Goal: Information Seeking & Learning: Learn about a topic

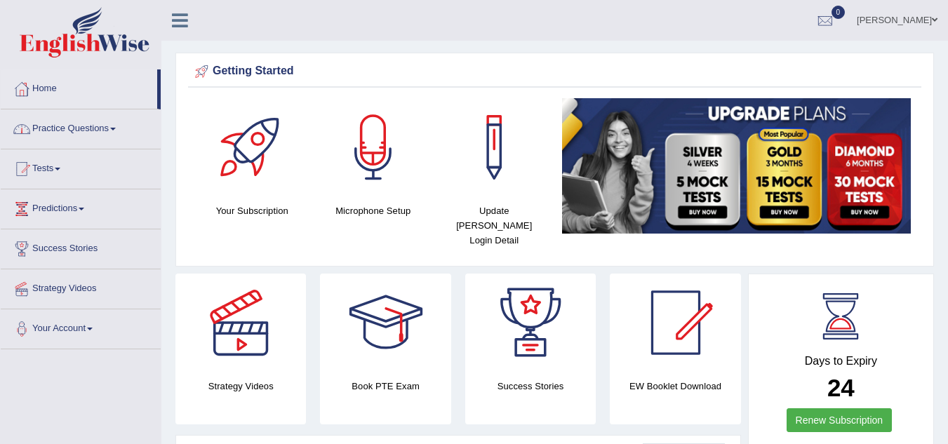
click at [114, 130] on link "Practice Questions" at bounding box center [81, 126] width 160 height 35
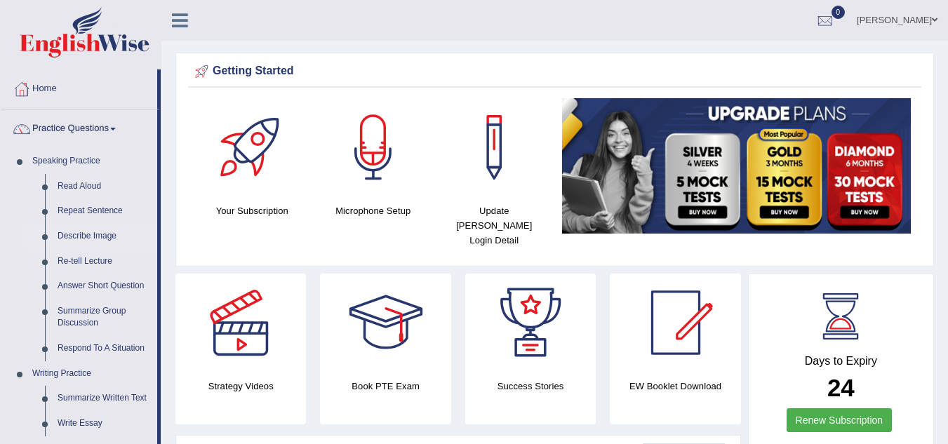
click at [88, 237] on link "Describe Image" at bounding box center [104, 236] width 106 height 25
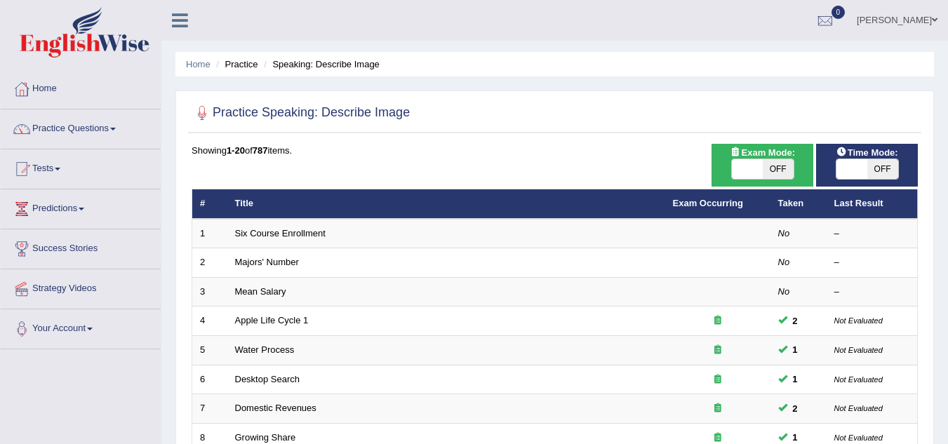
click at [786, 173] on span "OFF" at bounding box center [777, 169] width 31 height 20
checkbox input "true"
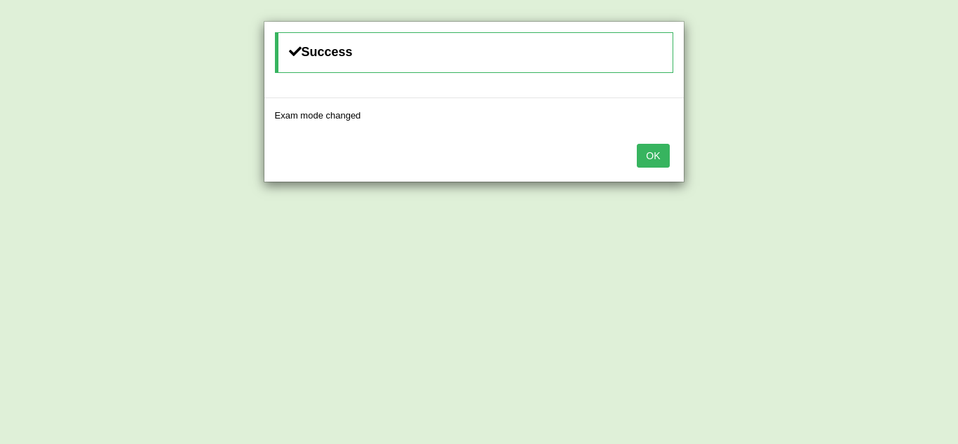
click at [664, 156] on button "OK" at bounding box center [653, 156] width 32 height 24
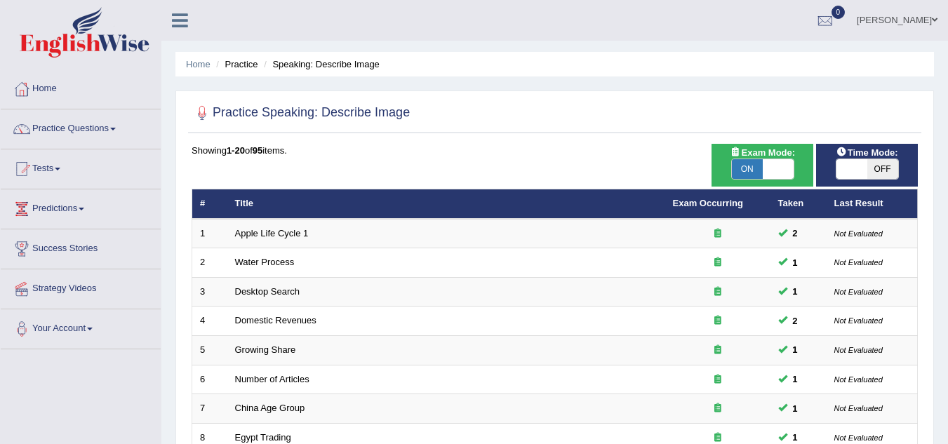
click at [875, 169] on span "OFF" at bounding box center [882, 169] width 31 height 20
checkbox input "true"
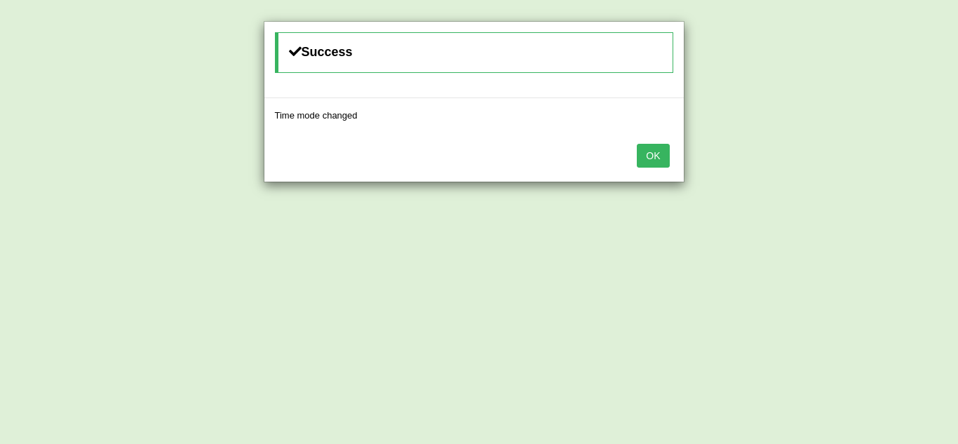
click at [661, 158] on button "OK" at bounding box center [653, 156] width 32 height 24
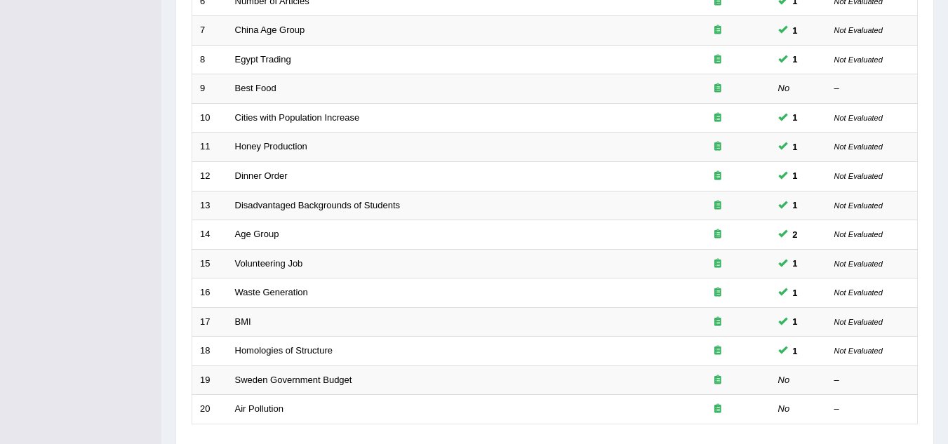
scroll to position [421, 0]
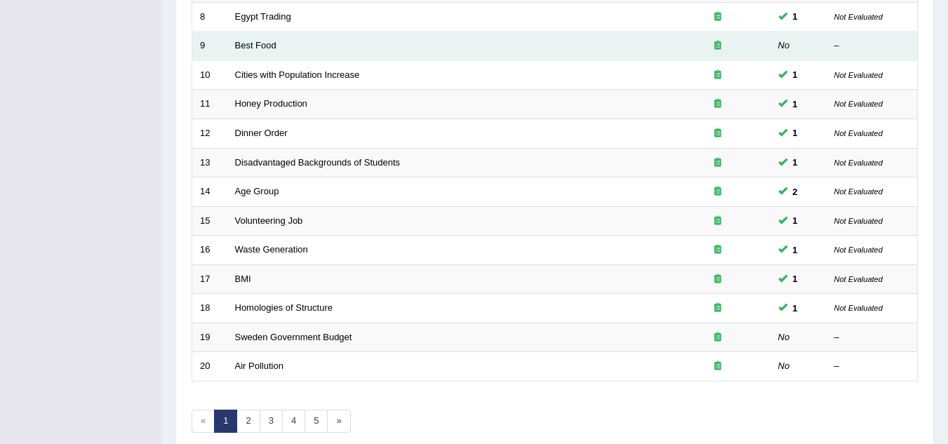
click at [283, 47] on td "Best Food" at bounding box center [446, 46] width 438 height 29
click at [273, 41] on link "Best Food" at bounding box center [255, 45] width 41 height 11
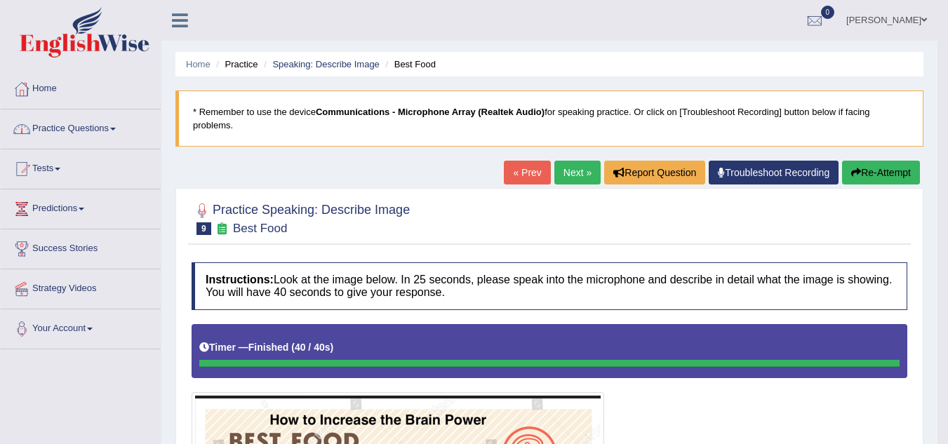
click at [115, 128] on span at bounding box center [113, 129] width 6 height 3
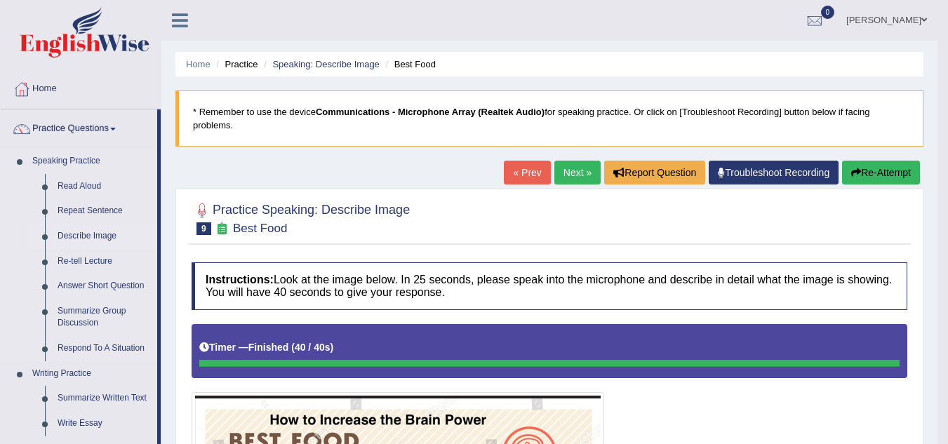
click at [115, 236] on link "Describe Image" at bounding box center [104, 236] width 106 height 25
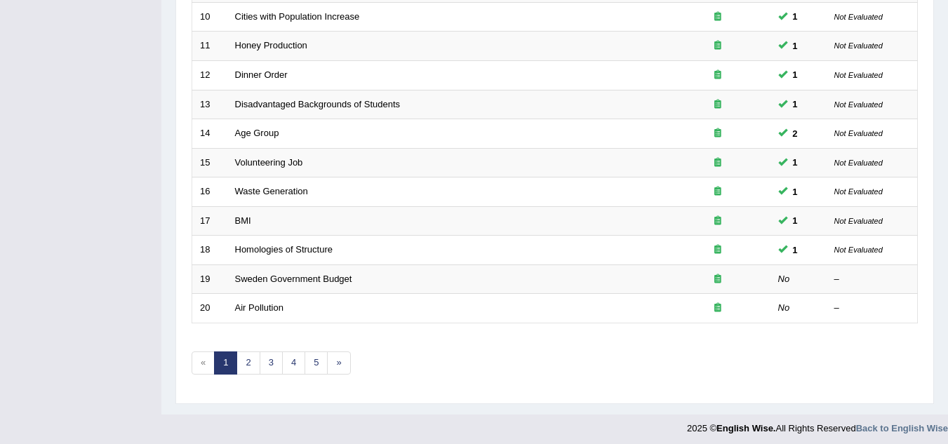
scroll to position [485, 0]
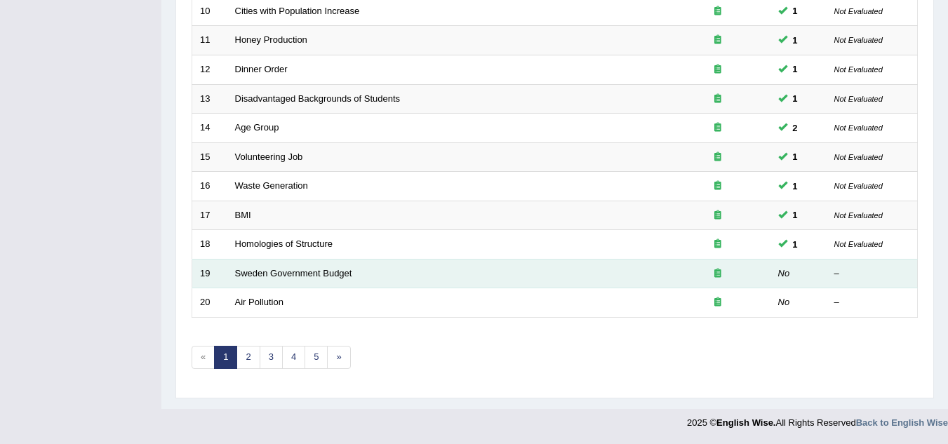
click at [324, 278] on td "Sweden Government Budget" at bounding box center [446, 273] width 438 height 29
click at [289, 275] on link "Sweden Government Budget" at bounding box center [293, 273] width 117 height 11
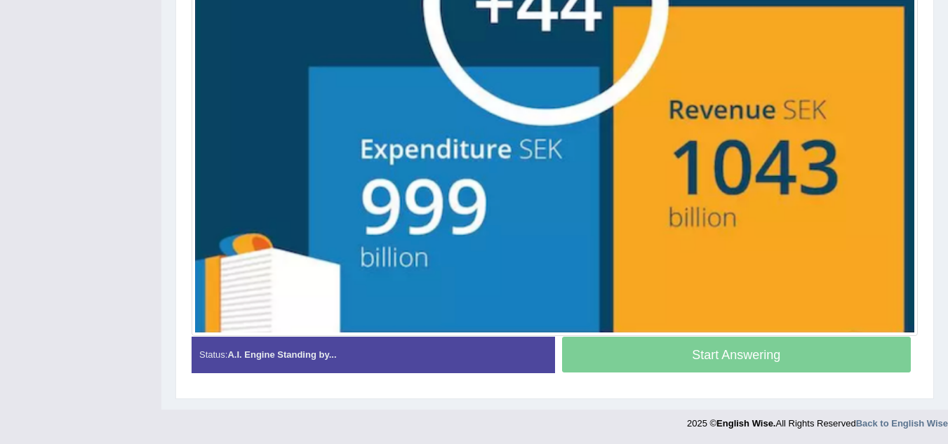
scroll to position [546, 0]
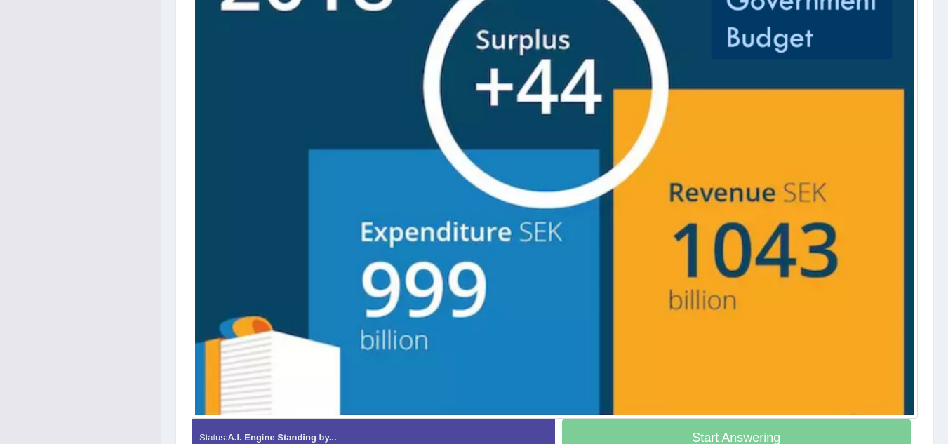
click at [289, 275] on img at bounding box center [554, 169] width 719 height 492
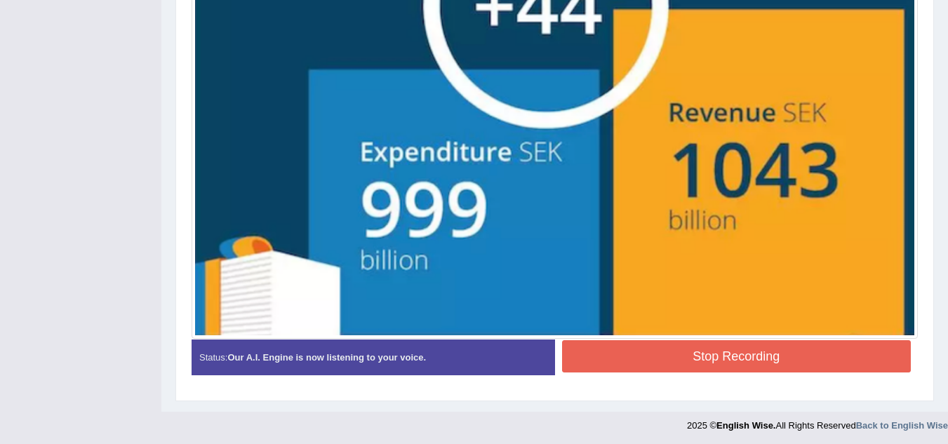
scroll to position [542, 0]
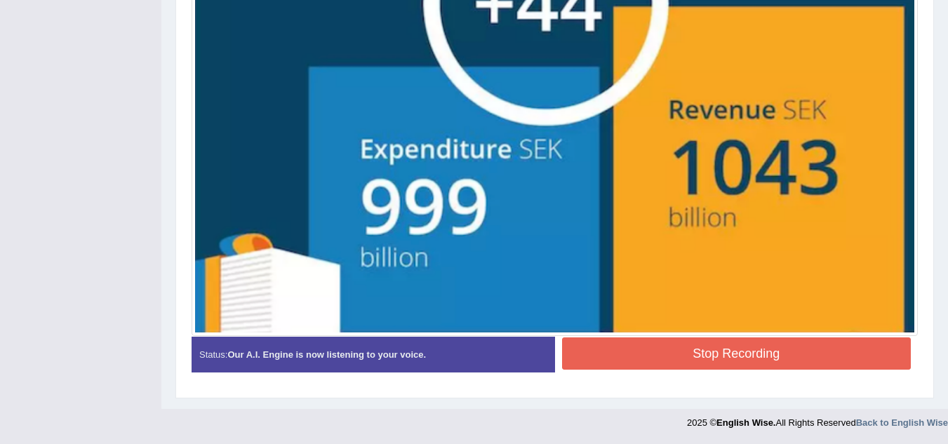
click at [656, 349] on button "Stop Recording" at bounding box center [736, 353] width 349 height 32
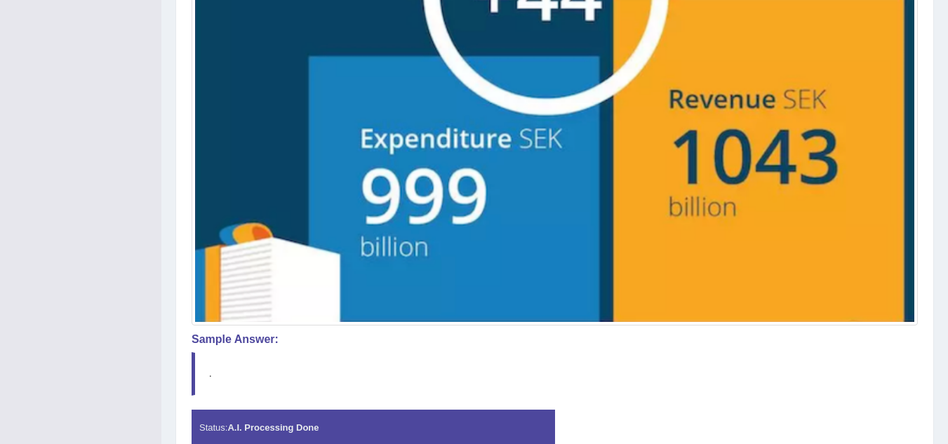
scroll to position [626, 0]
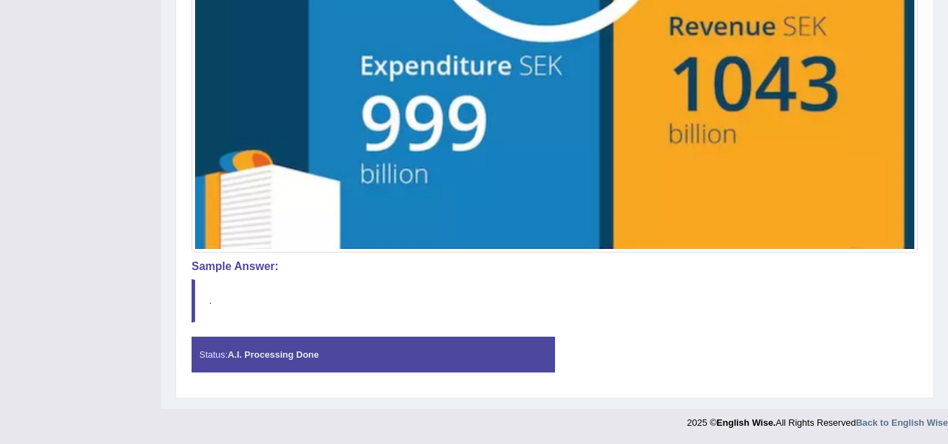
click at [267, 354] on strong "A.I. Processing Done" at bounding box center [272, 354] width 91 height 11
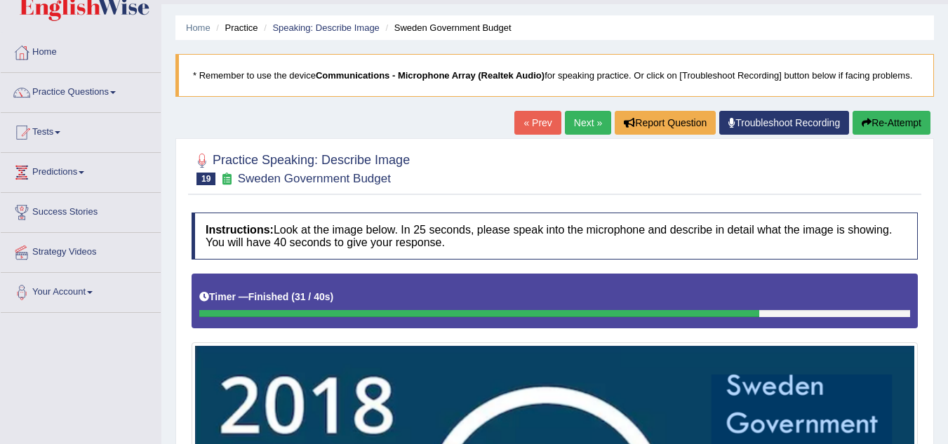
scroll to position [0, 0]
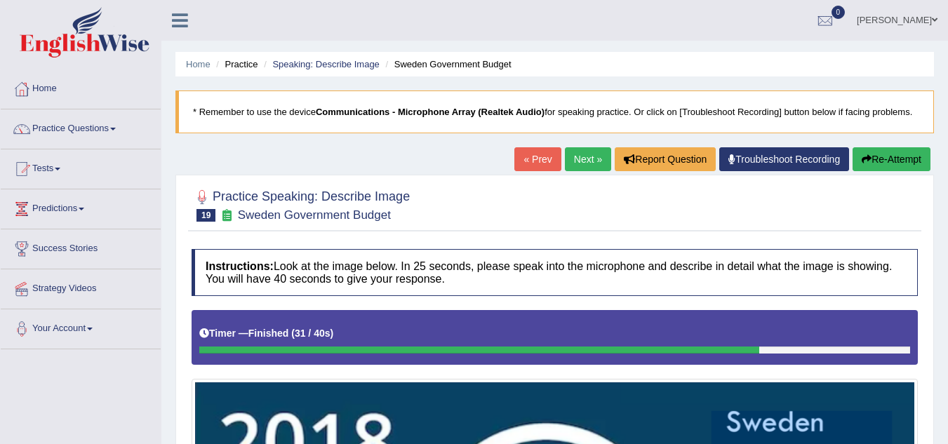
click at [574, 159] on link "Next »" at bounding box center [588, 159] width 46 height 24
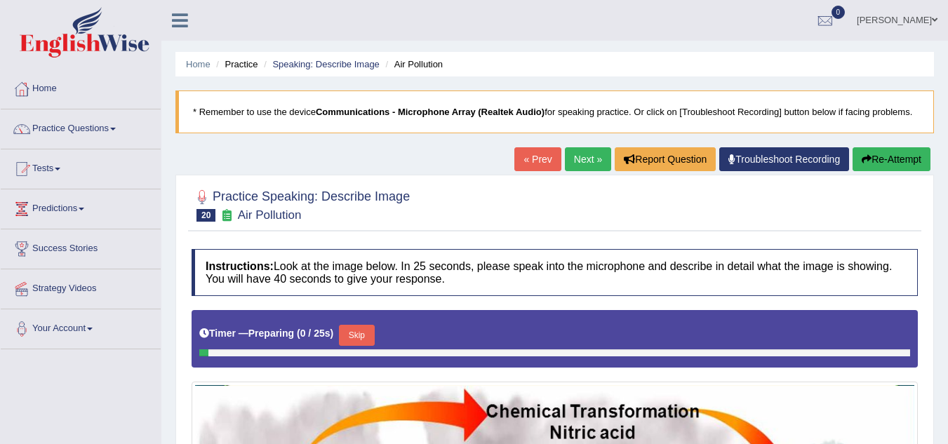
click at [535, 159] on link "« Prev" at bounding box center [537, 159] width 46 height 24
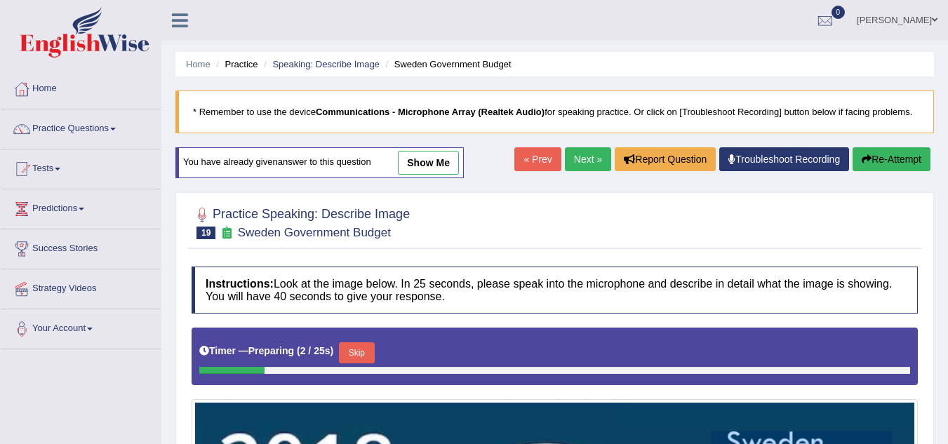
click at [443, 158] on link "show me" at bounding box center [428, 163] width 61 height 24
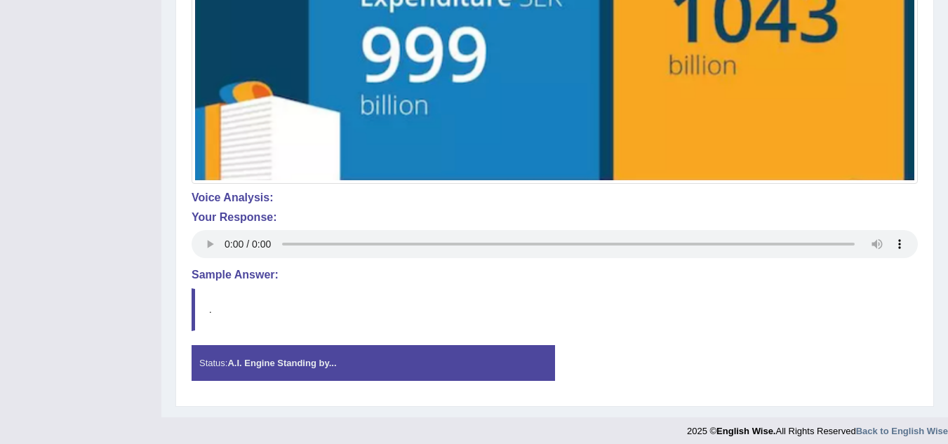
scroll to position [710, 0]
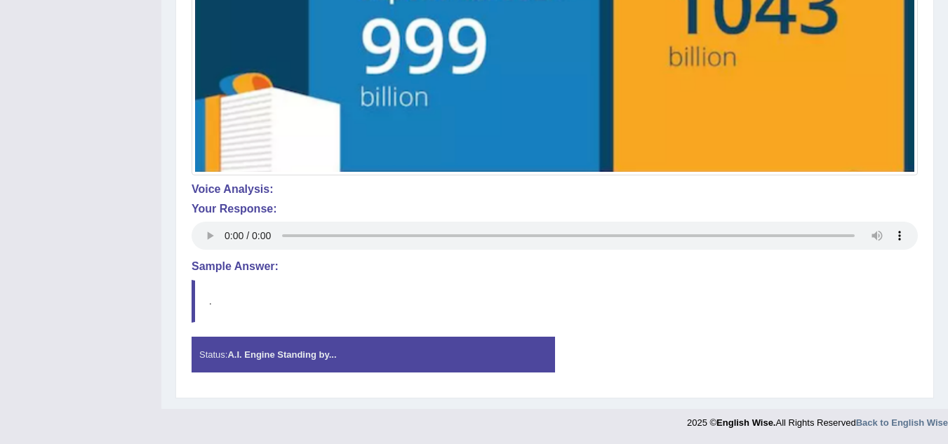
click at [220, 354] on div "Status: A.I. Engine Standing by..." at bounding box center [372, 355] width 363 height 36
click at [255, 354] on strong "A.I. Engine Standing by..." at bounding box center [281, 354] width 109 height 11
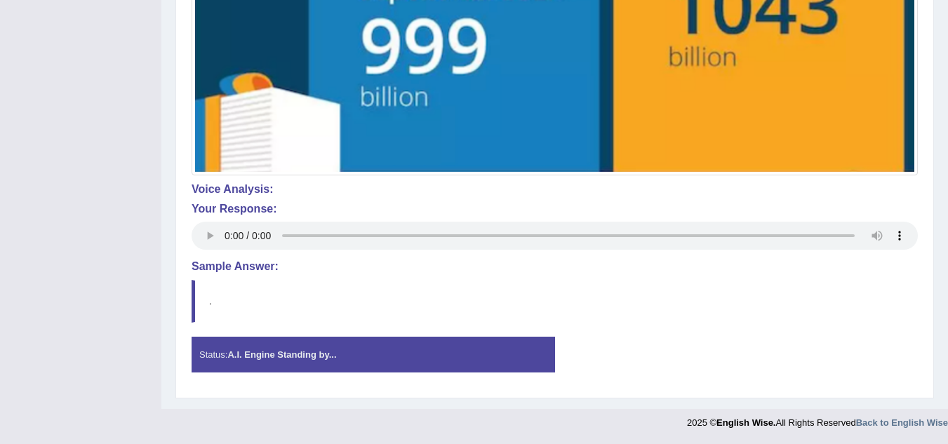
click at [255, 354] on strong "A.I. Engine Standing by..." at bounding box center [281, 354] width 109 height 11
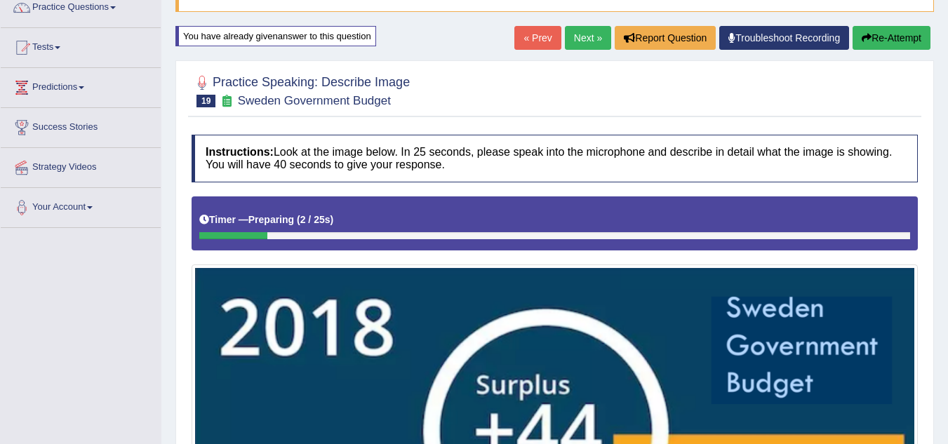
scroll to position [121, 0]
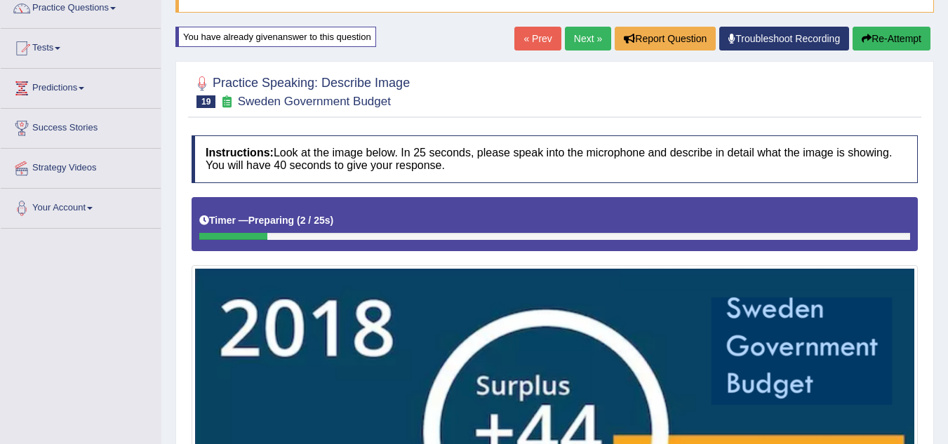
click at [581, 40] on link "Next »" at bounding box center [588, 39] width 46 height 24
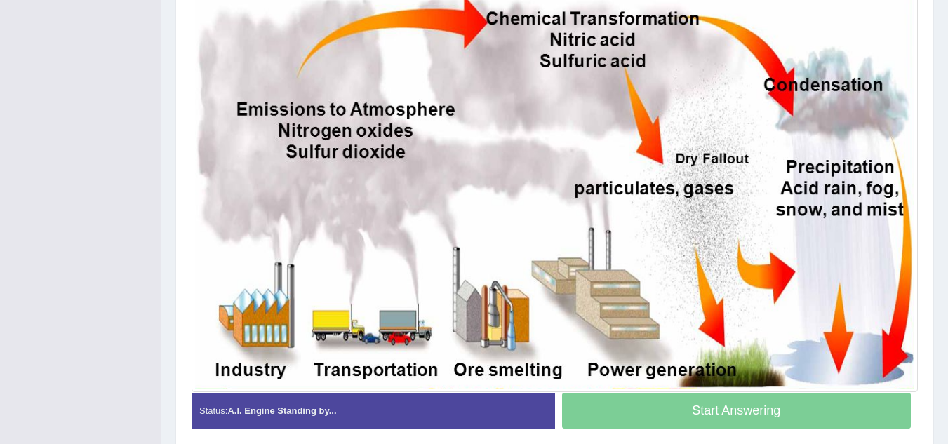
scroll to position [365, 0]
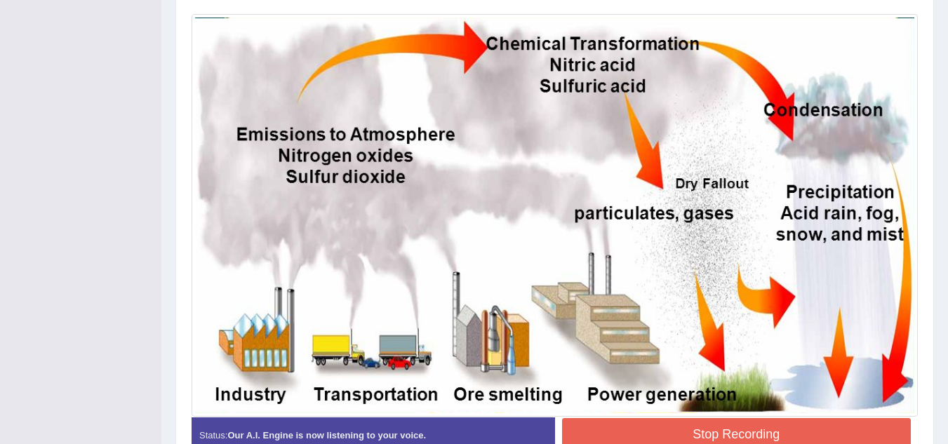
click at [728, 430] on button "Stop Recording" at bounding box center [736, 434] width 349 height 32
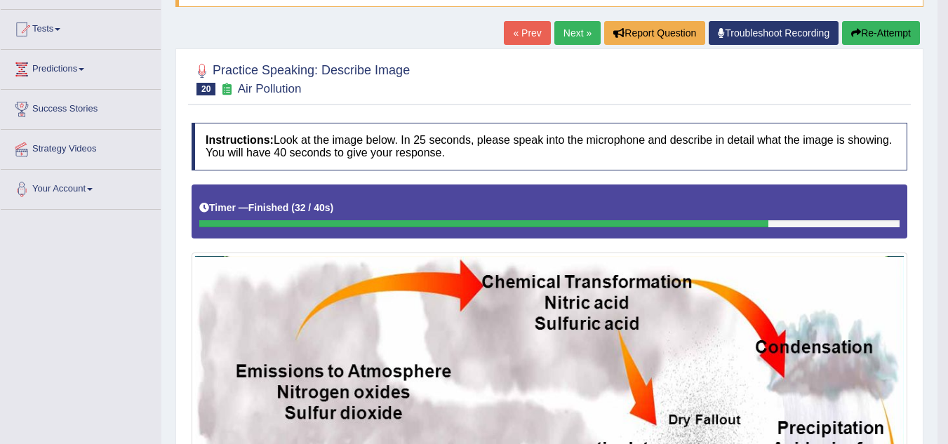
scroll to position [92, 0]
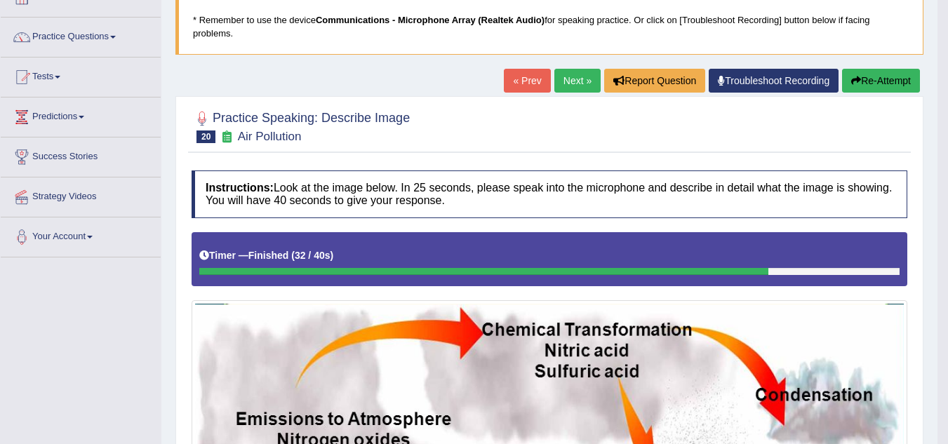
click at [563, 88] on link "Next »" at bounding box center [577, 81] width 46 height 24
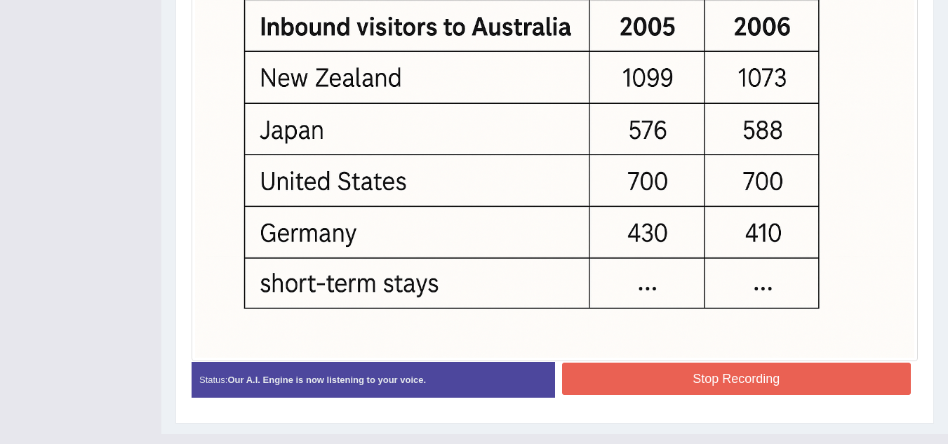
scroll to position [529, 0]
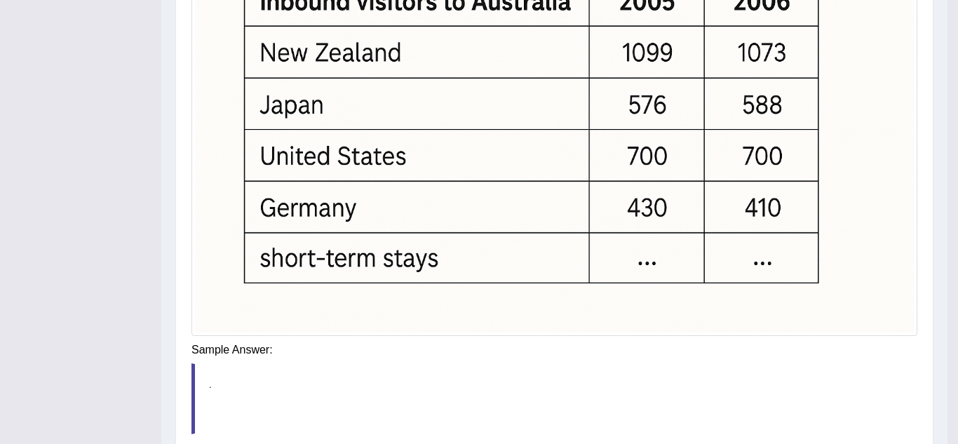
click at [692, 348] on div "Instructions: Look at the image below. In 25 seconds, please speak into the mic…" at bounding box center [554, 107] width 733 height 789
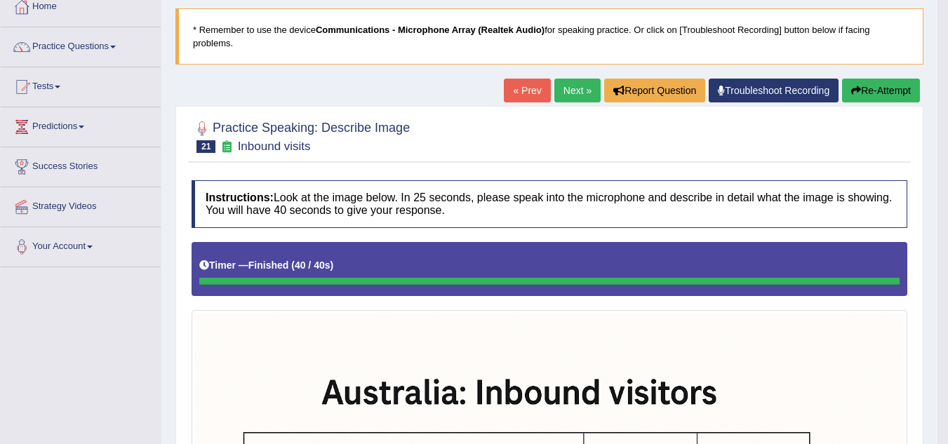
scroll to position [52, 0]
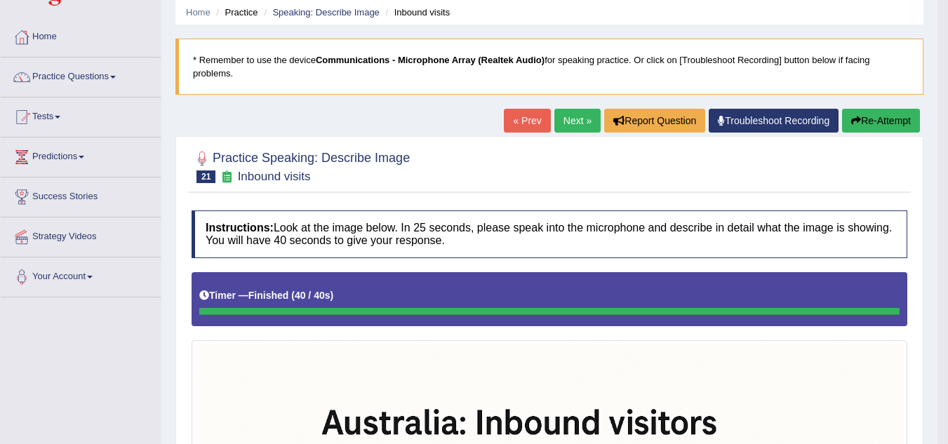
click at [556, 122] on link "Next »" at bounding box center [577, 121] width 46 height 24
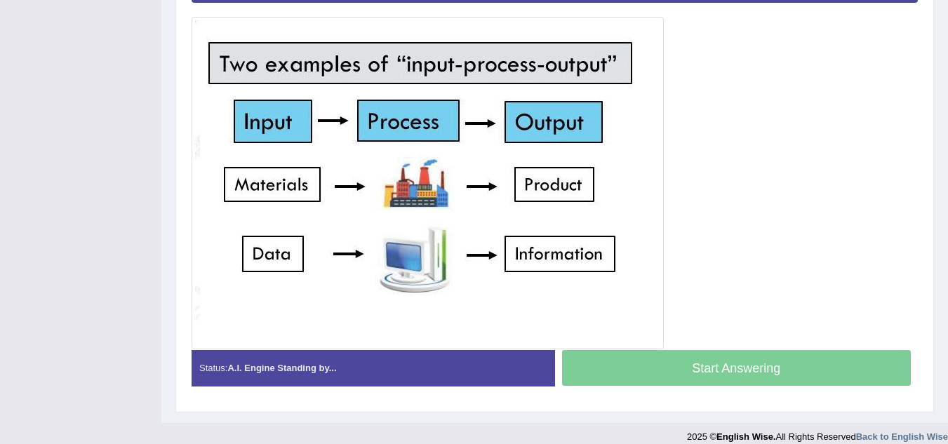
scroll to position [337, 0]
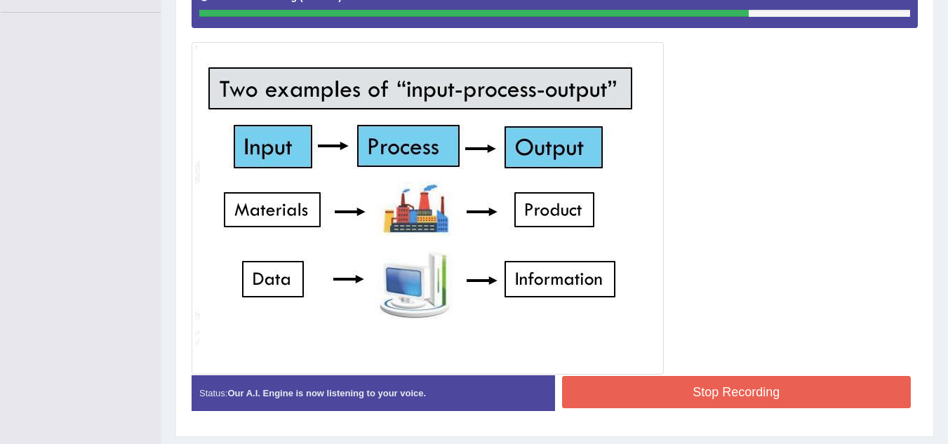
click at [756, 396] on button "Stop Recording" at bounding box center [736, 392] width 349 height 32
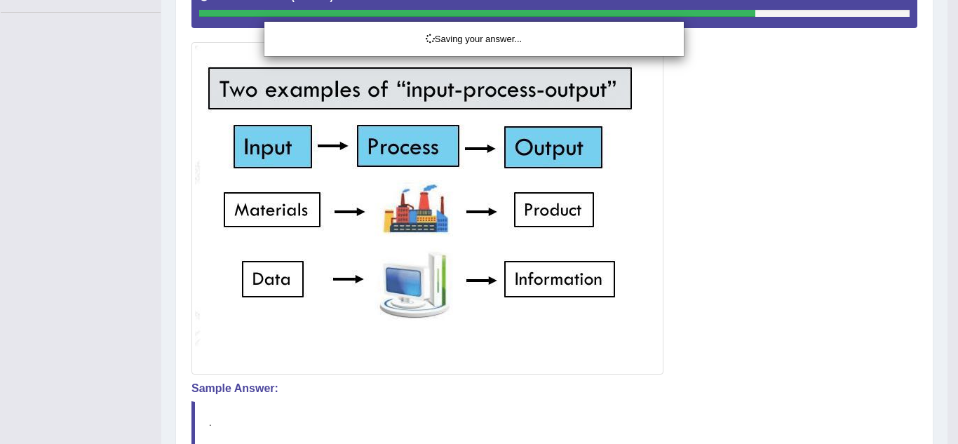
click at [756, 396] on div "Saving your answer..." at bounding box center [479, 222] width 958 height 444
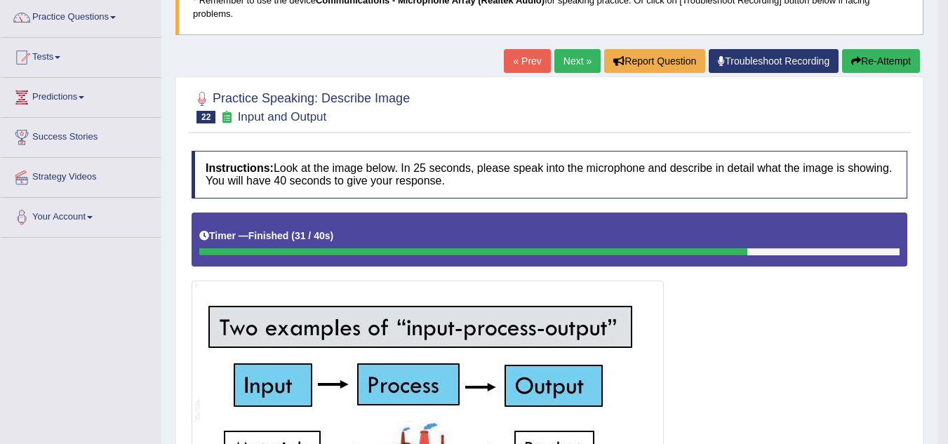
scroll to position [56, 0]
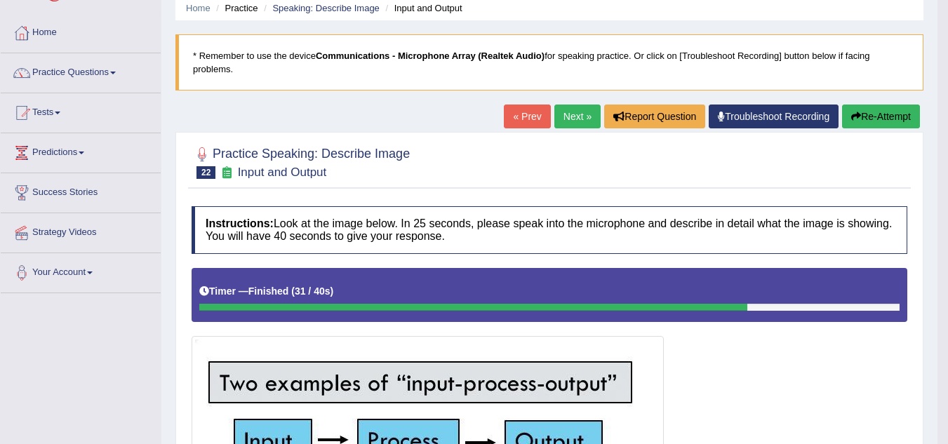
click at [570, 119] on link "Next »" at bounding box center [577, 117] width 46 height 24
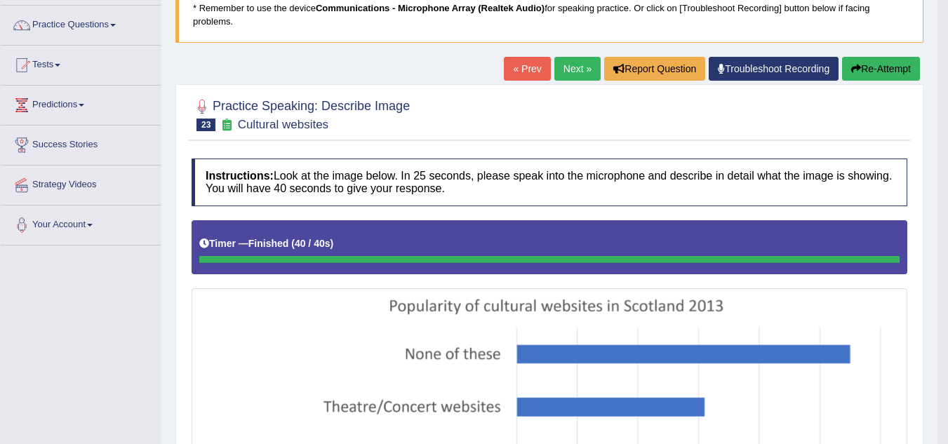
scroll to position [71, 0]
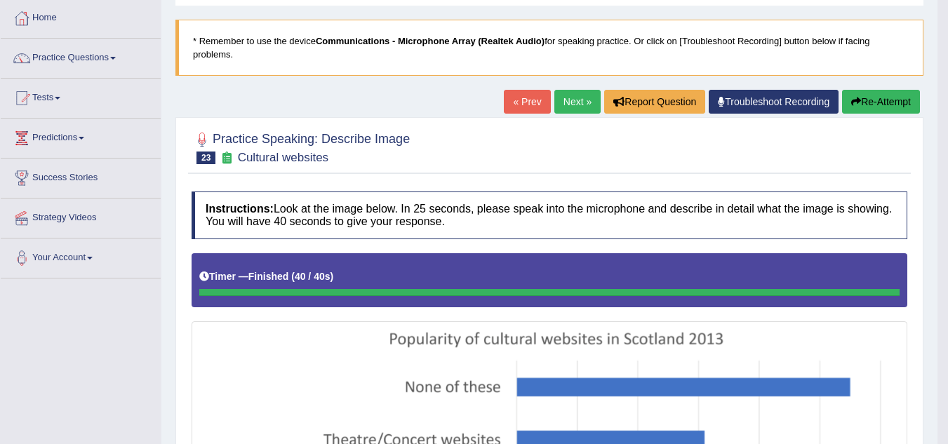
click at [559, 101] on link "Next »" at bounding box center [577, 102] width 46 height 24
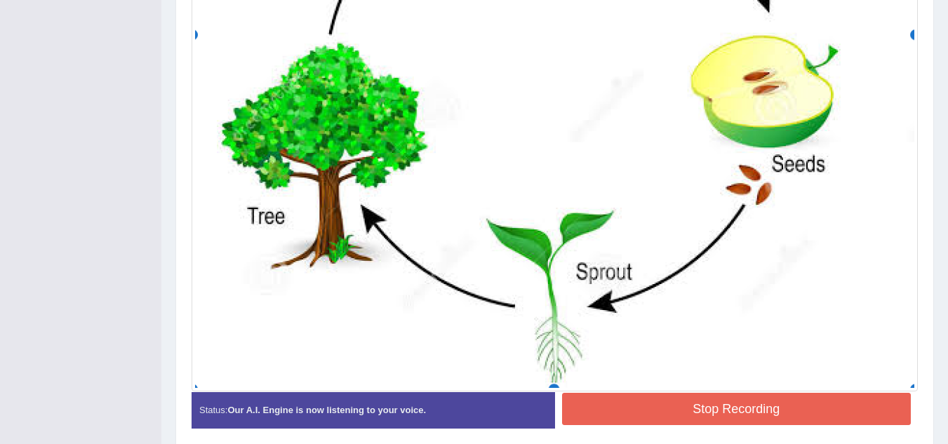
scroll to position [725, 0]
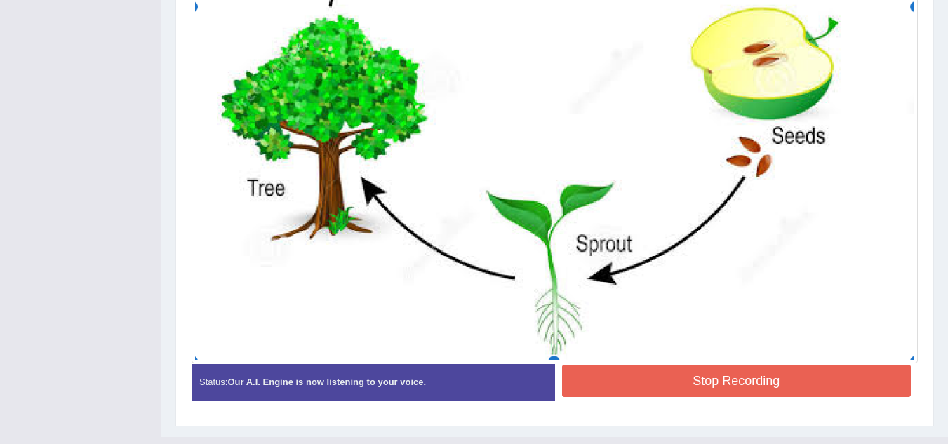
click at [725, 370] on button "Stop Recording" at bounding box center [736, 381] width 349 height 32
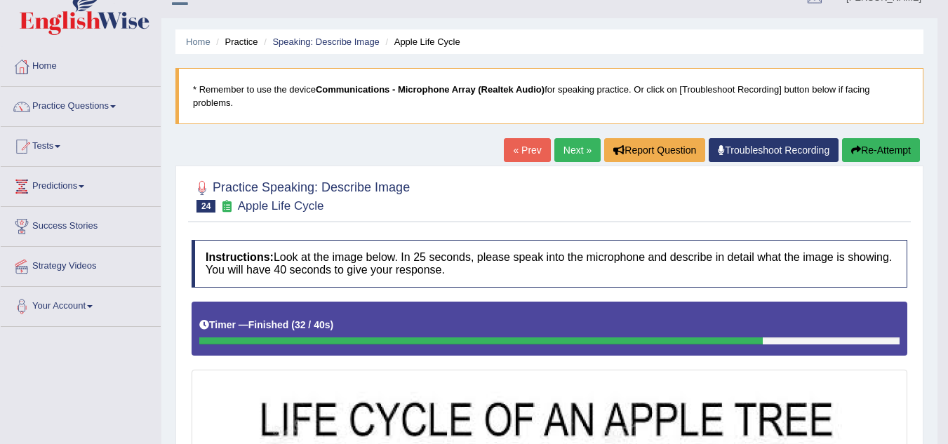
scroll to position [0, 0]
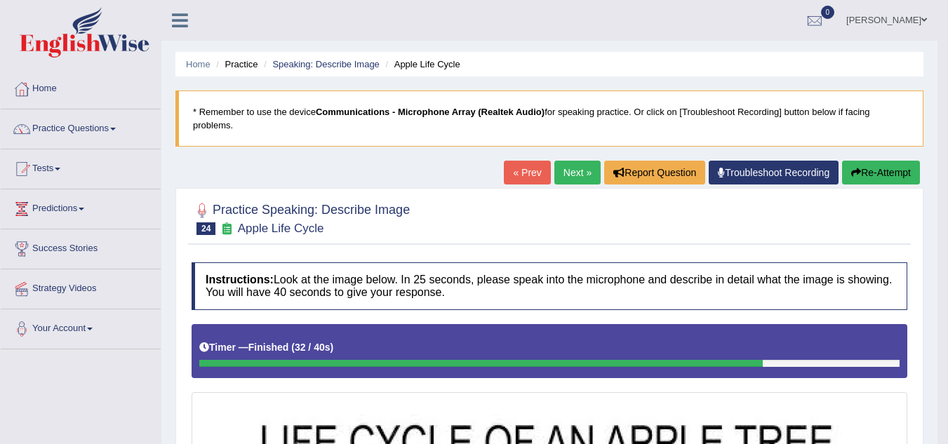
click at [570, 177] on link "Next »" at bounding box center [577, 173] width 46 height 24
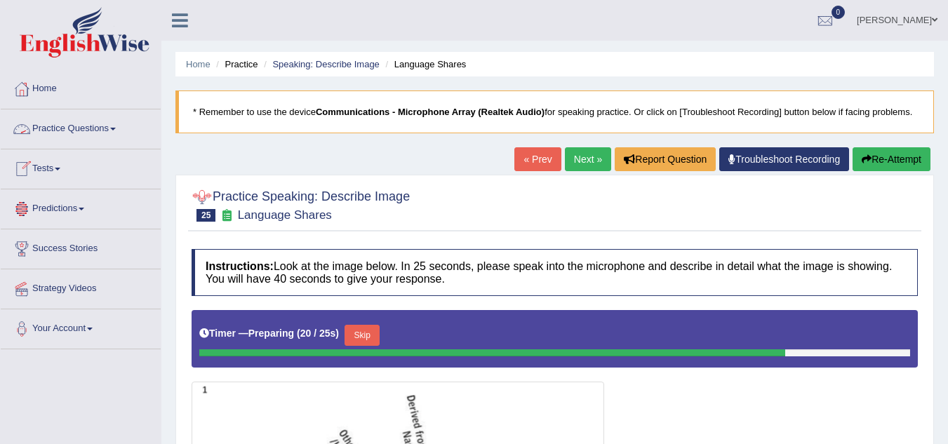
click at [116, 126] on link "Practice Questions" at bounding box center [81, 126] width 160 height 35
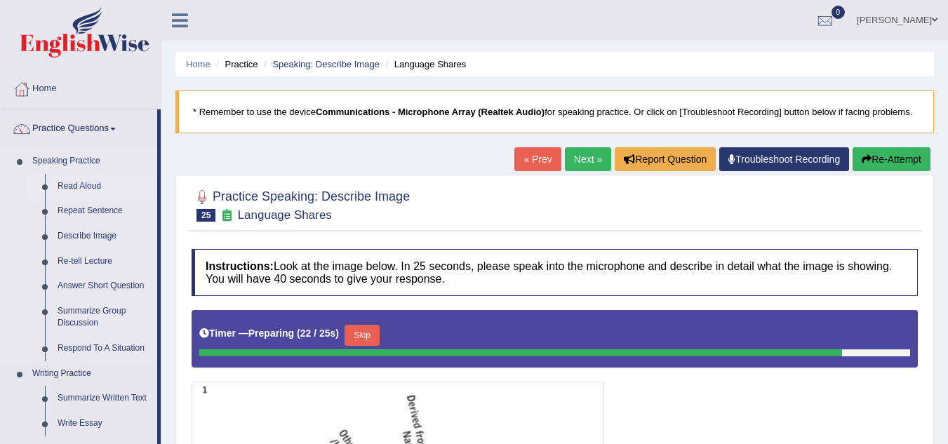
click at [71, 191] on link "Read Aloud" at bounding box center [104, 186] width 106 height 25
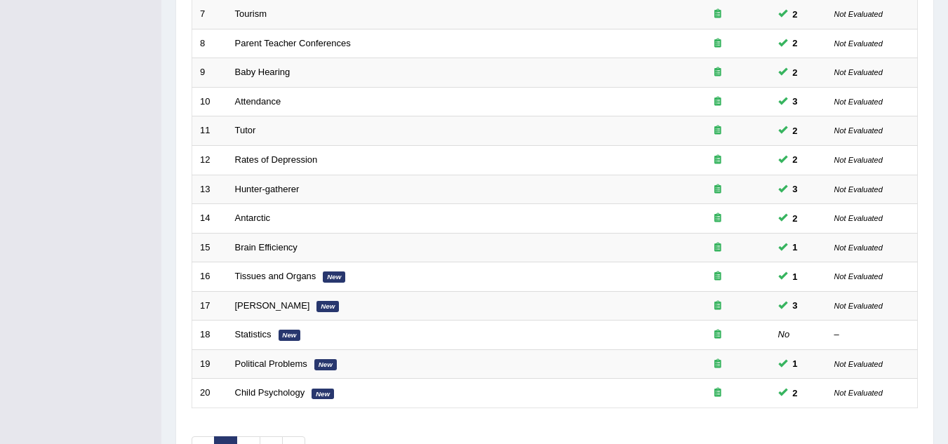
scroll to position [485, 0]
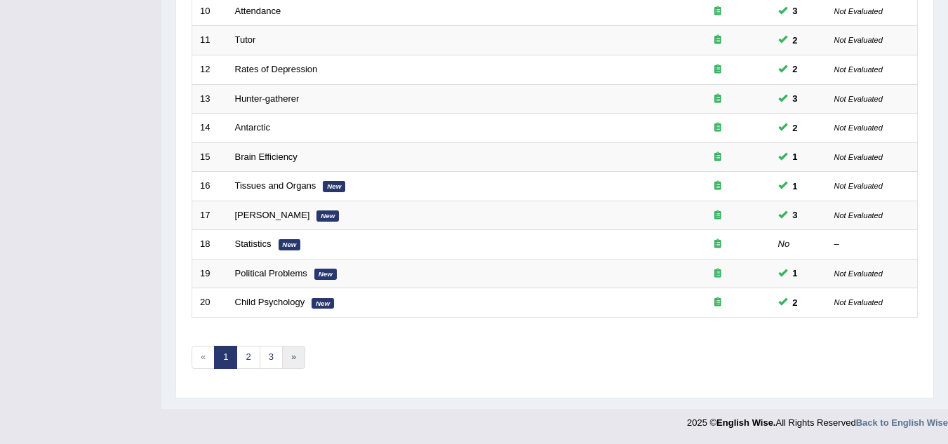
click at [295, 354] on link "»" at bounding box center [293, 357] width 23 height 23
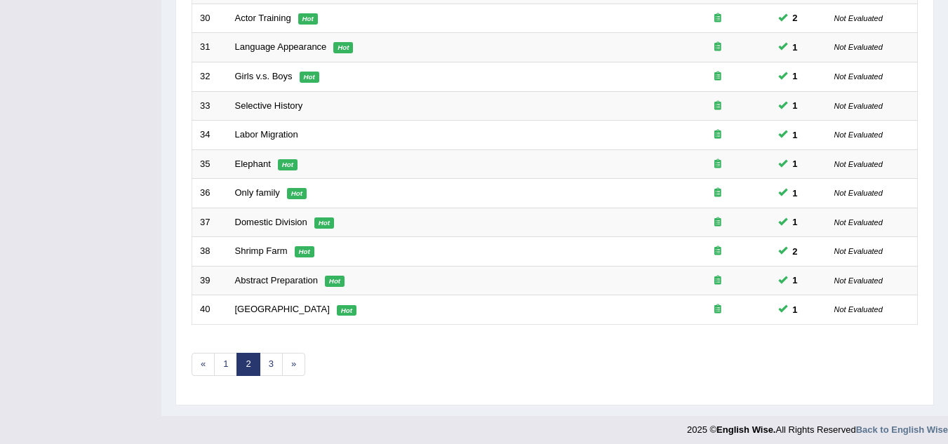
scroll to position [485, 0]
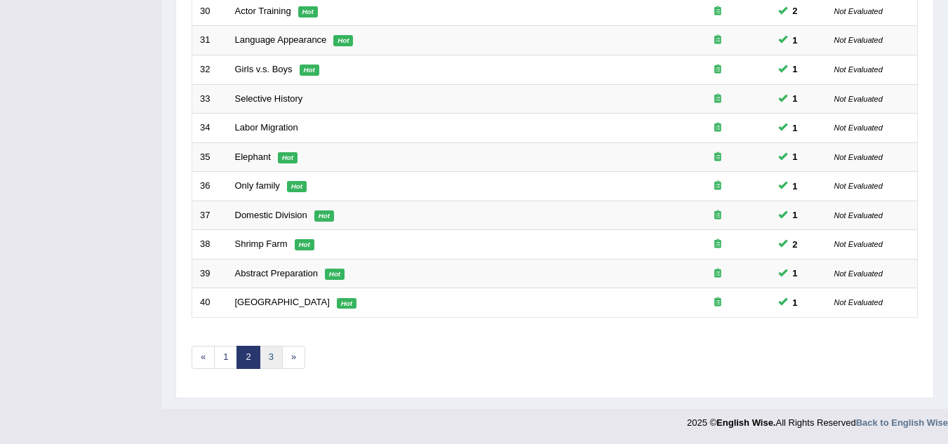
click at [278, 358] on link "3" at bounding box center [271, 357] width 23 height 23
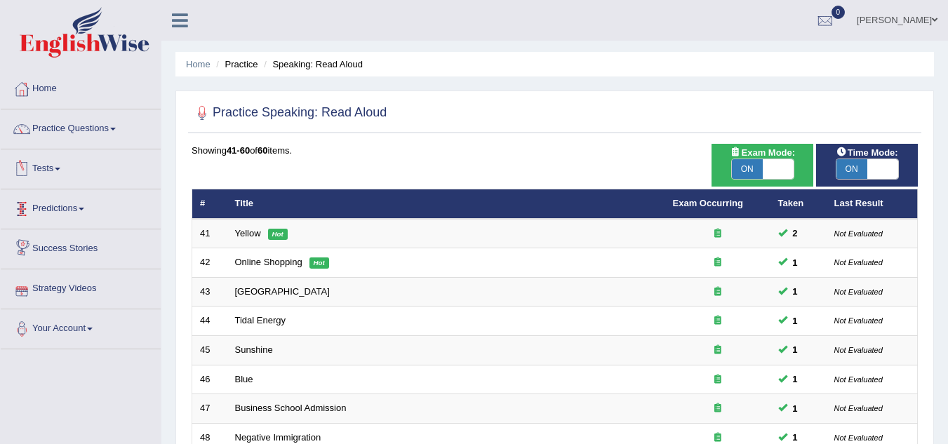
click at [64, 166] on link "Tests" at bounding box center [81, 166] width 160 height 35
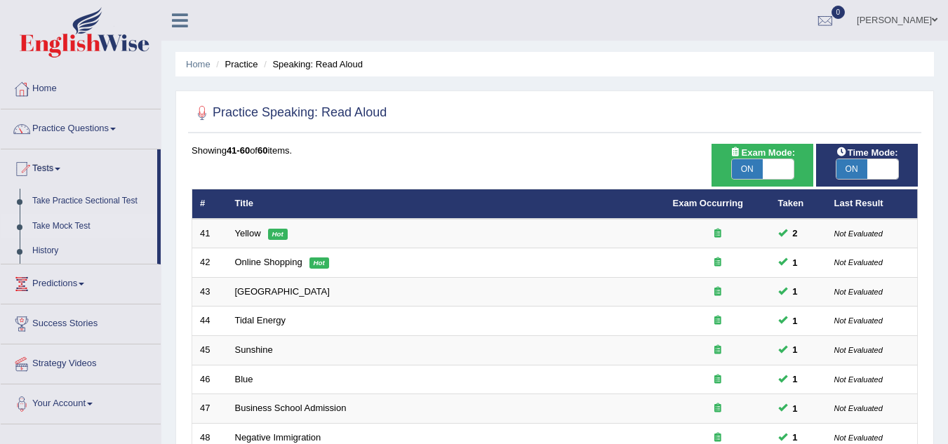
click at [69, 231] on link "Take Mock Test" at bounding box center [91, 226] width 131 height 25
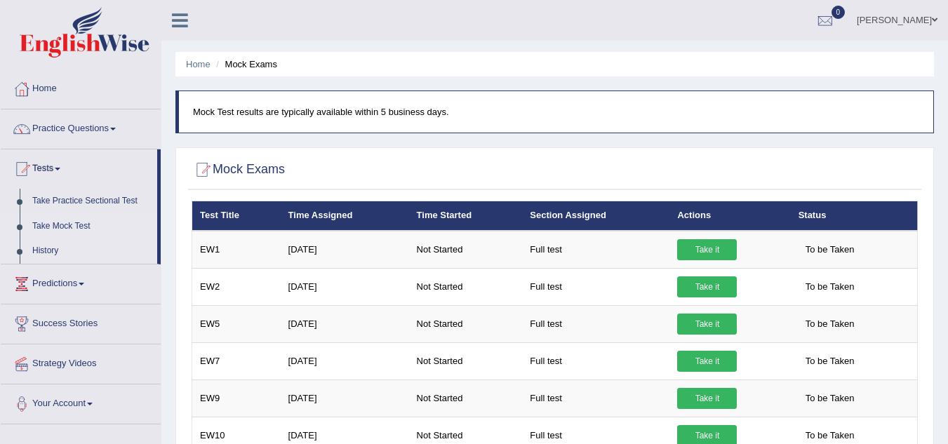
click at [55, 247] on link "History" at bounding box center [91, 250] width 131 height 25
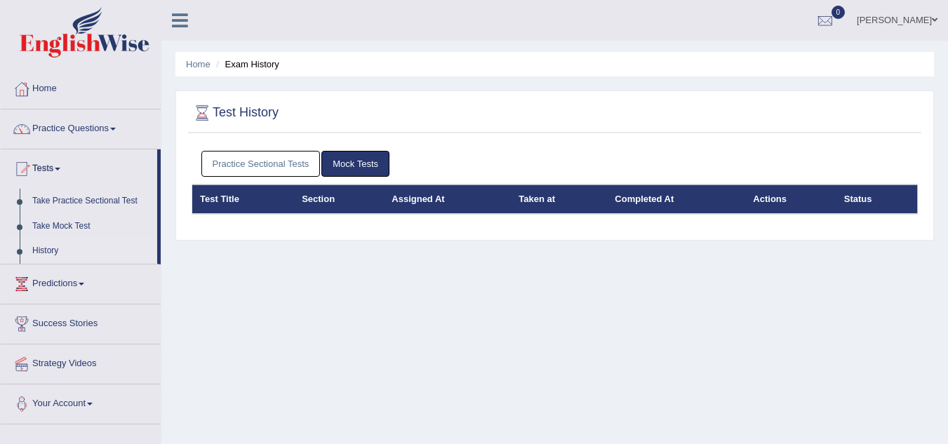
click at [117, 123] on link "Practice Questions" at bounding box center [81, 126] width 160 height 35
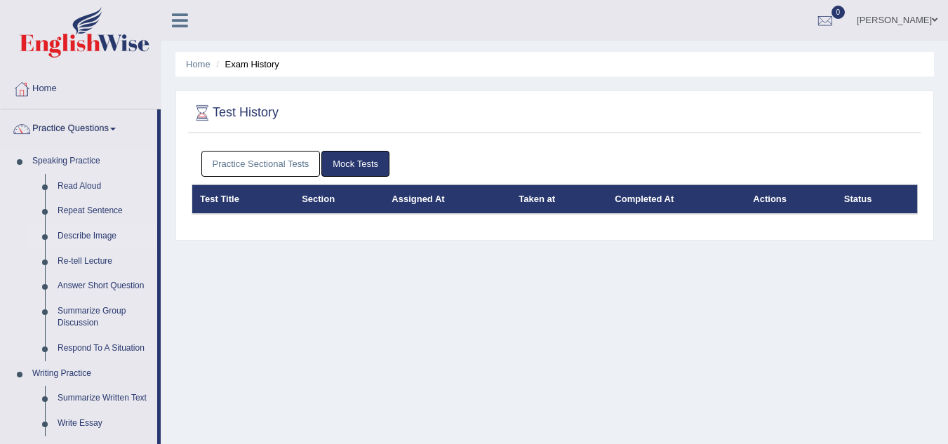
click at [72, 238] on link "Describe Image" at bounding box center [104, 236] width 106 height 25
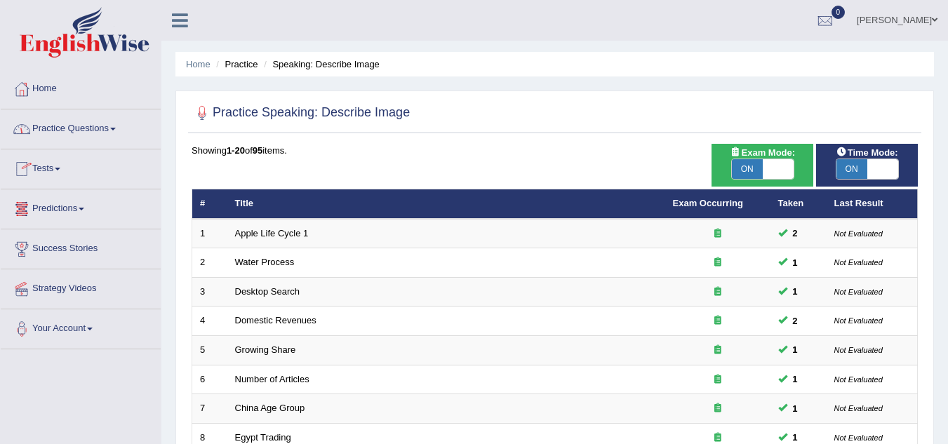
click at [114, 124] on link "Practice Questions" at bounding box center [81, 126] width 160 height 35
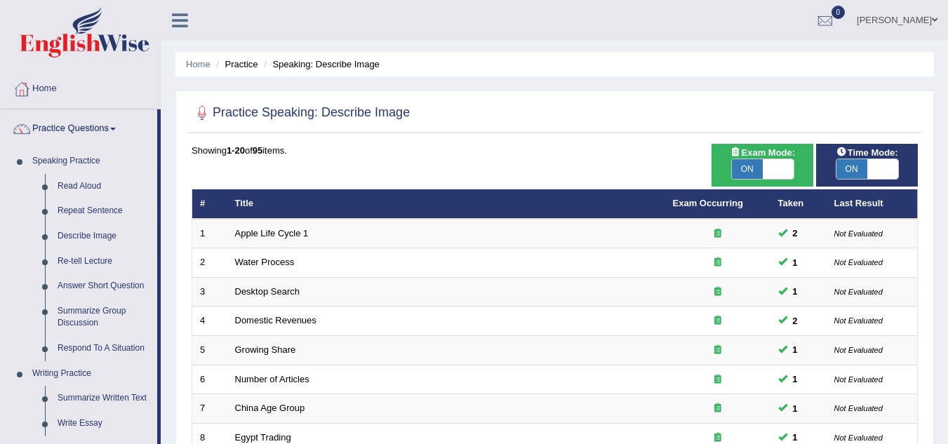
click at [81, 188] on link "Read Aloud" at bounding box center [104, 186] width 106 height 25
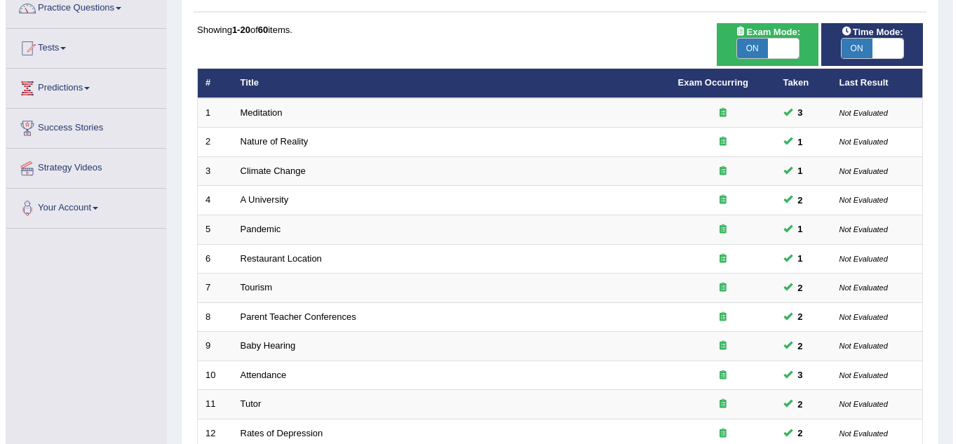
scroll to position [120, 0]
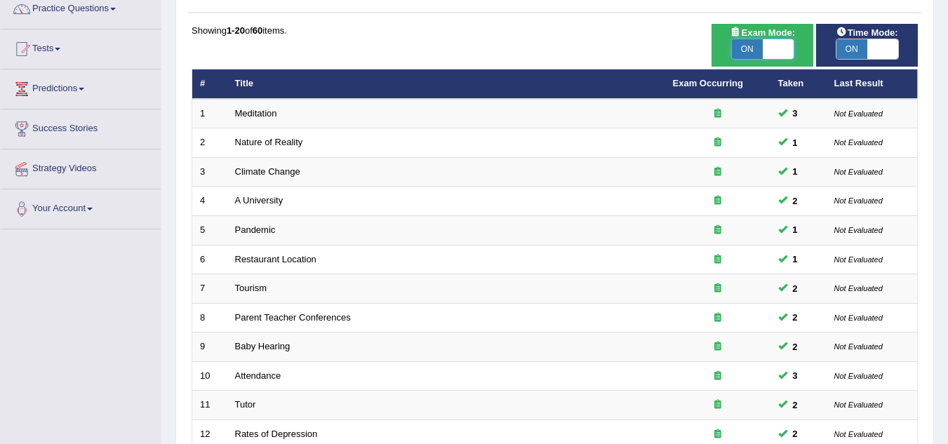
click at [775, 45] on span at bounding box center [777, 49] width 31 height 20
checkbox input "false"
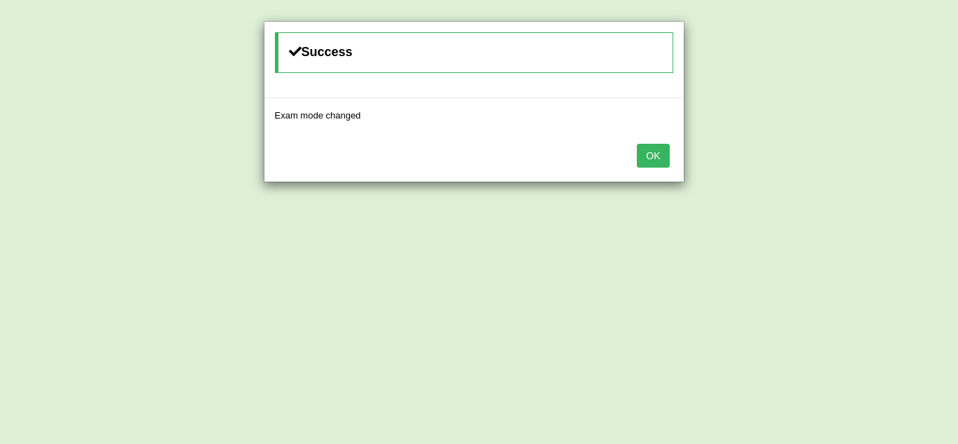
click at [652, 158] on button "OK" at bounding box center [653, 156] width 32 height 24
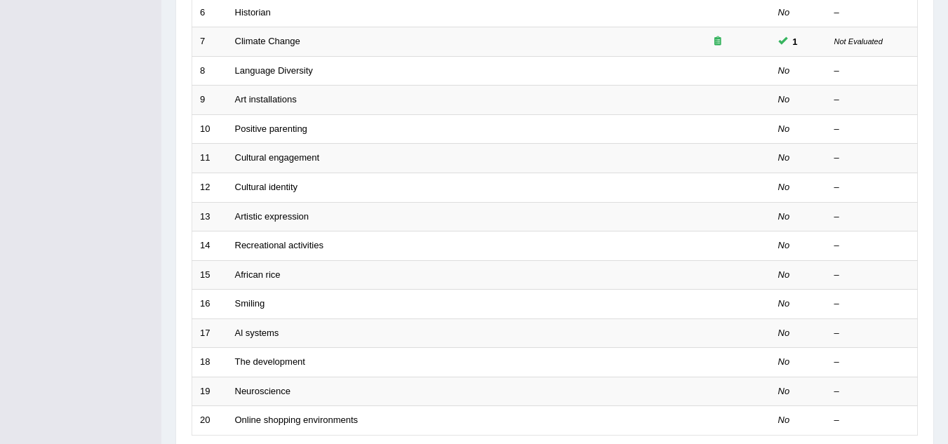
scroll to position [485, 0]
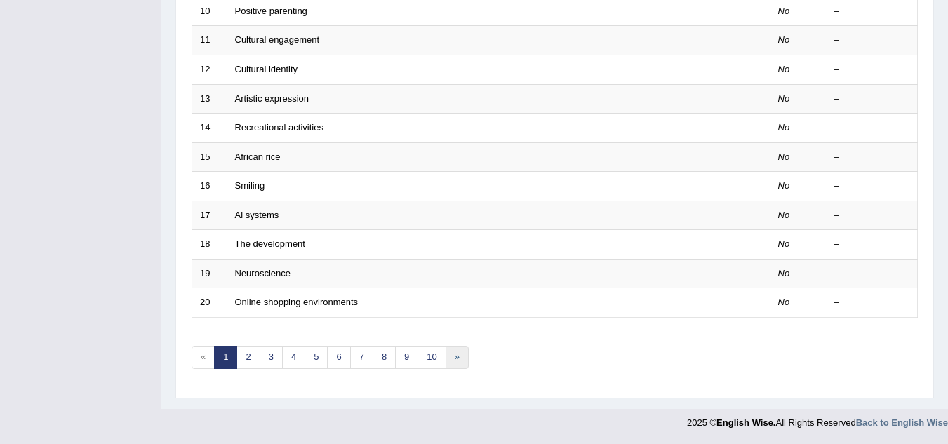
click at [455, 361] on link "»" at bounding box center [456, 357] width 23 height 23
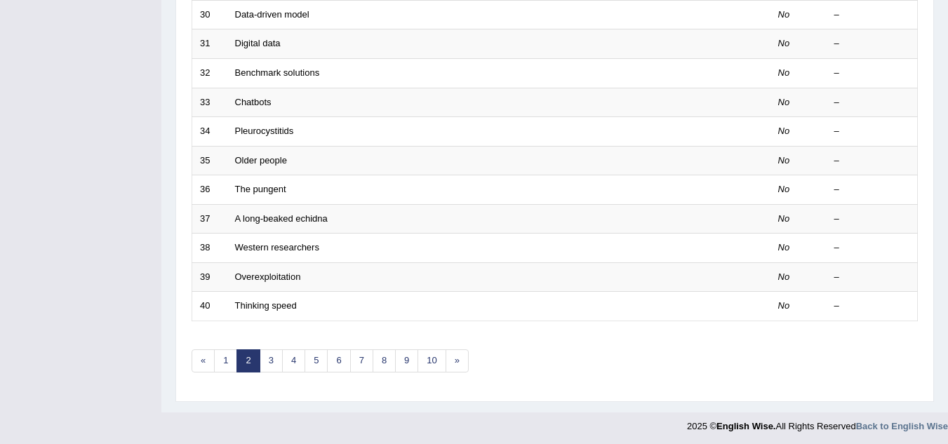
scroll to position [485, 0]
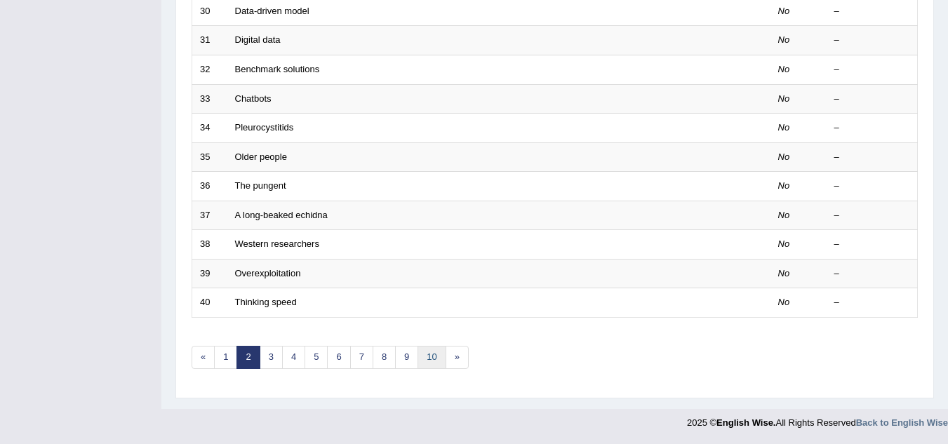
click at [426, 359] on link "10" at bounding box center [431, 357] width 28 height 23
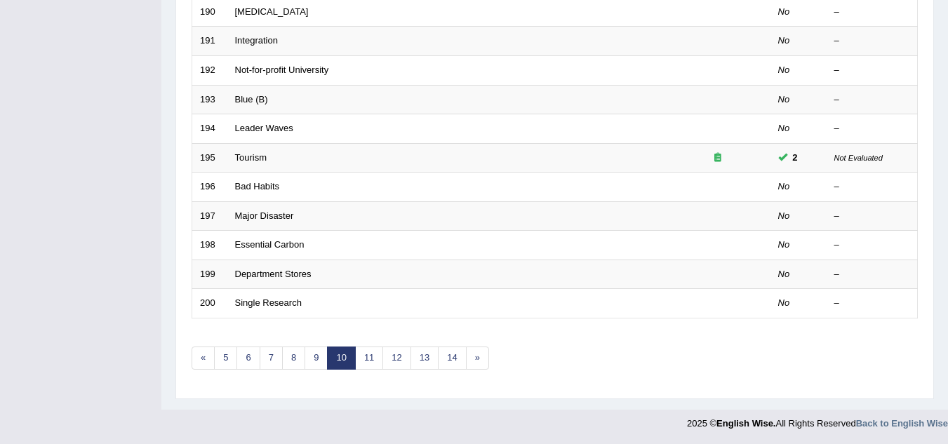
scroll to position [485, 0]
click at [208, 361] on link "«" at bounding box center [202, 357] width 23 height 23
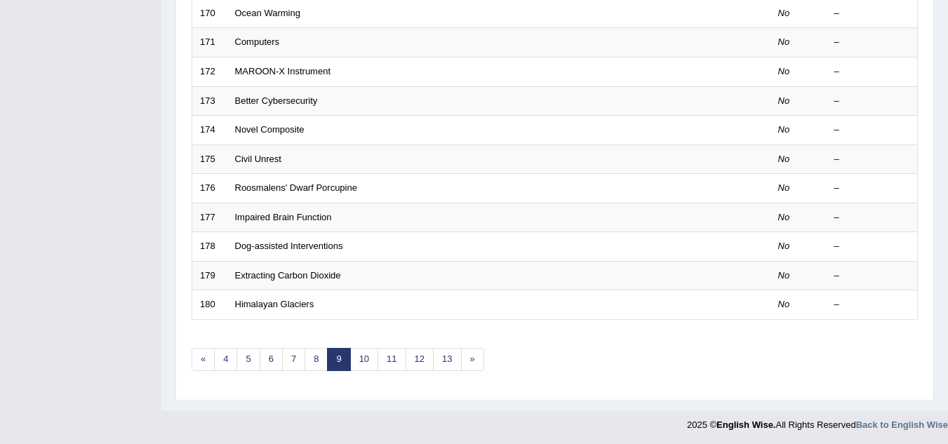
scroll to position [485, 0]
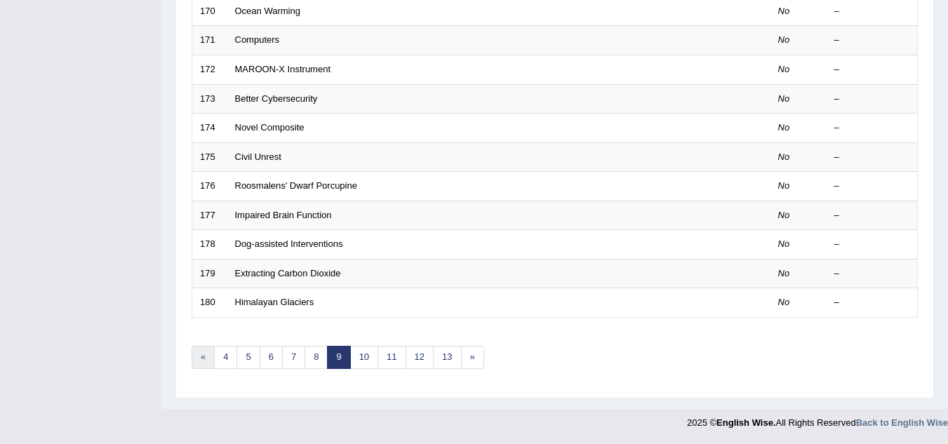
click at [202, 361] on link "«" at bounding box center [202, 357] width 23 height 23
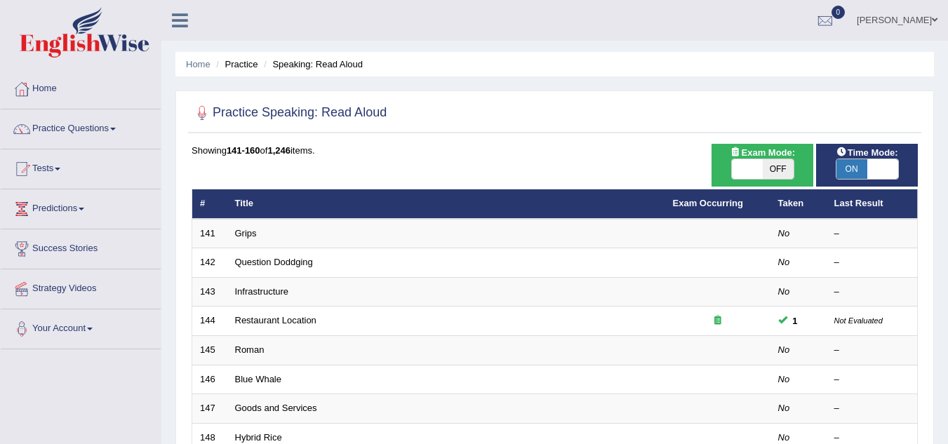
click at [202, 361] on td "145" at bounding box center [209, 350] width 35 height 29
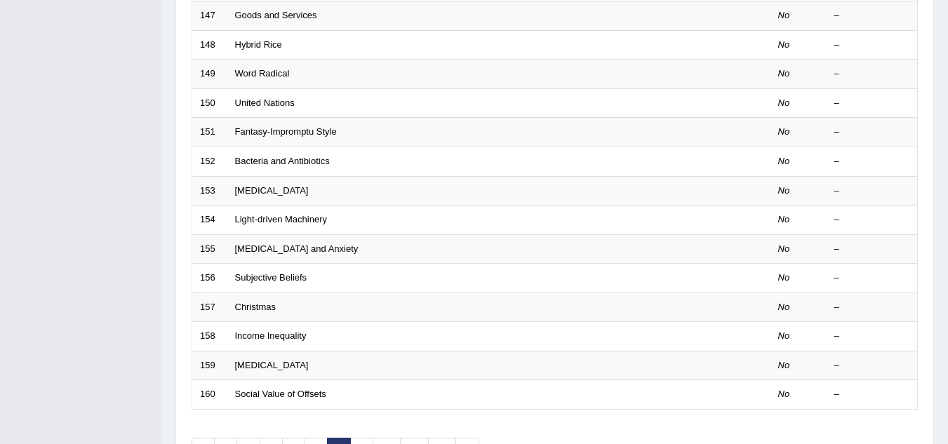
scroll to position [421, 0]
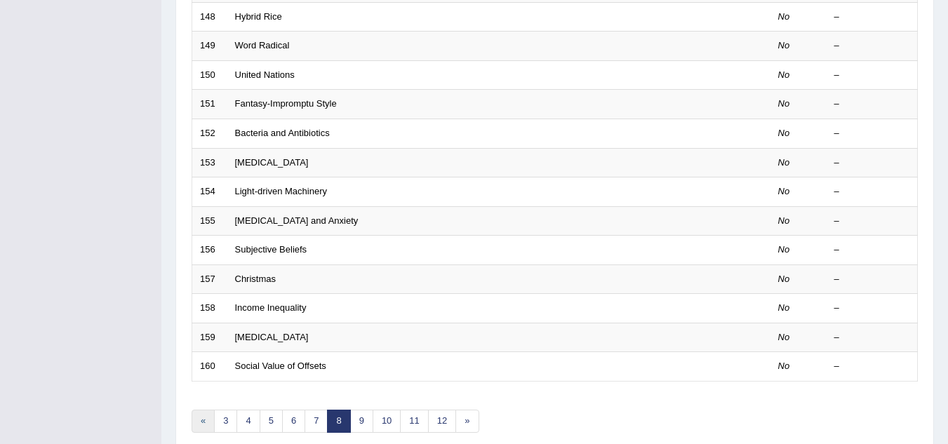
click at [203, 421] on link "«" at bounding box center [202, 421] width 23 height 23
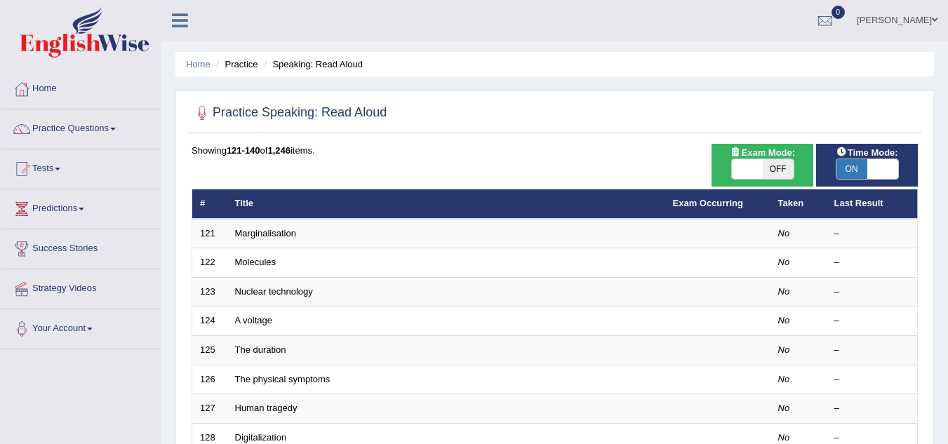
click at [117, 125] on link "Practice Questions" at bounding box center [81, 126] width 160 height 35
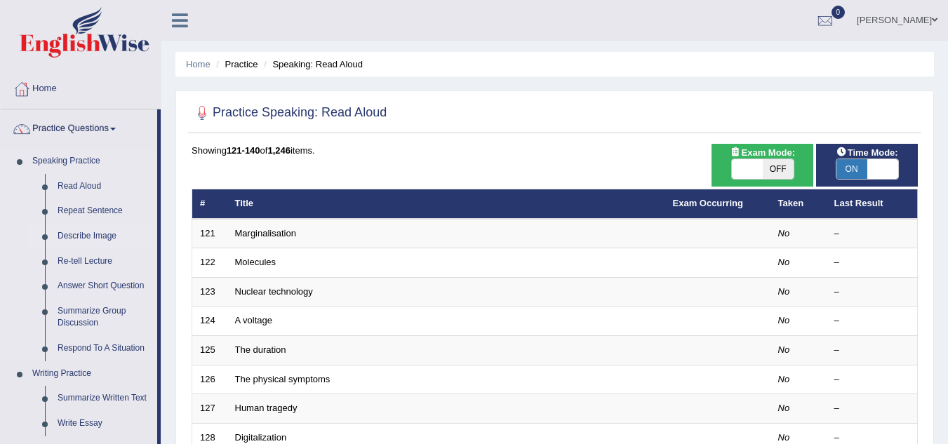
click at [77, 243] on link "Describe Image" at bounding box center [104, 236] width 106 height 25
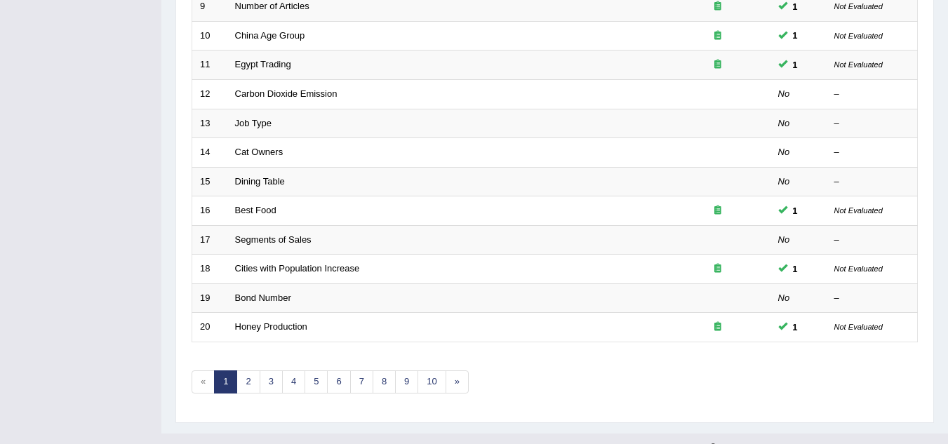
scroll to position [461, 0]
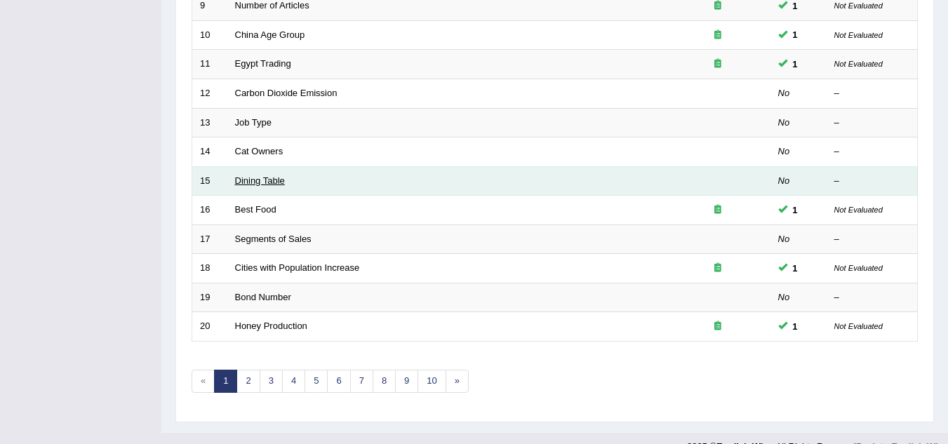
click at [257, 177] on link "Dining Table" at bounding box center [260, 180] width 50 height 11
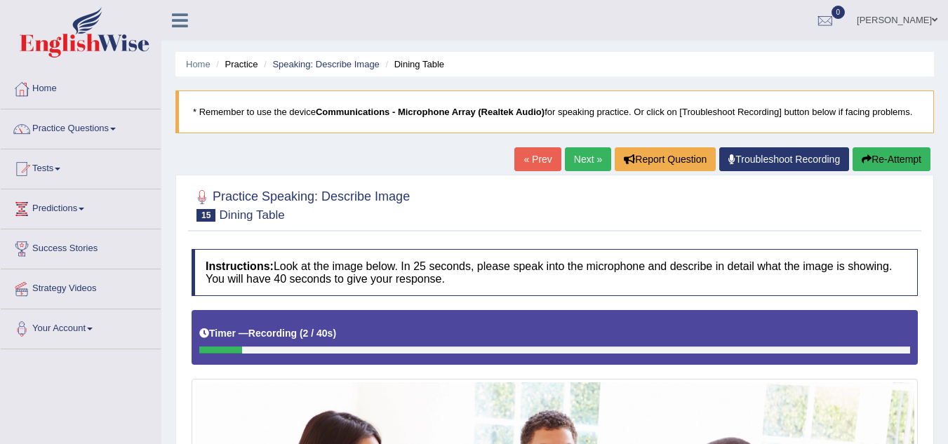
click at [891, 153] on button "Re-Attempt" at bounding box center [891, 159] width 78 height 24
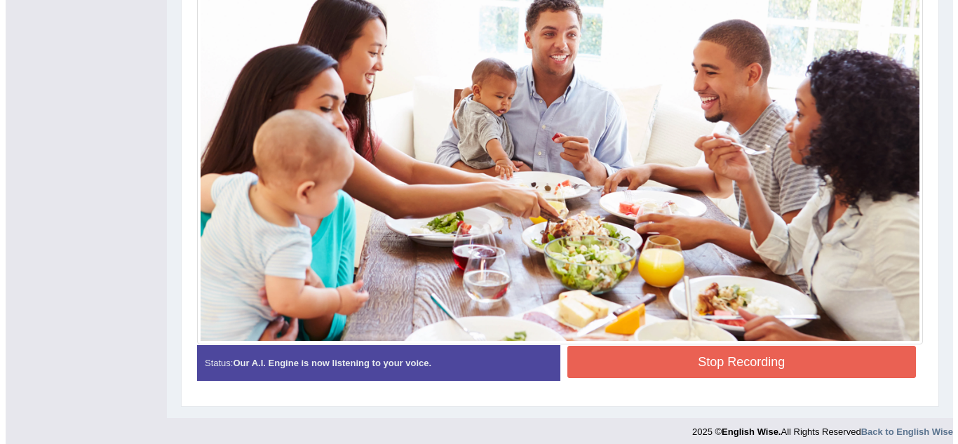
scroll to position [421, 0]
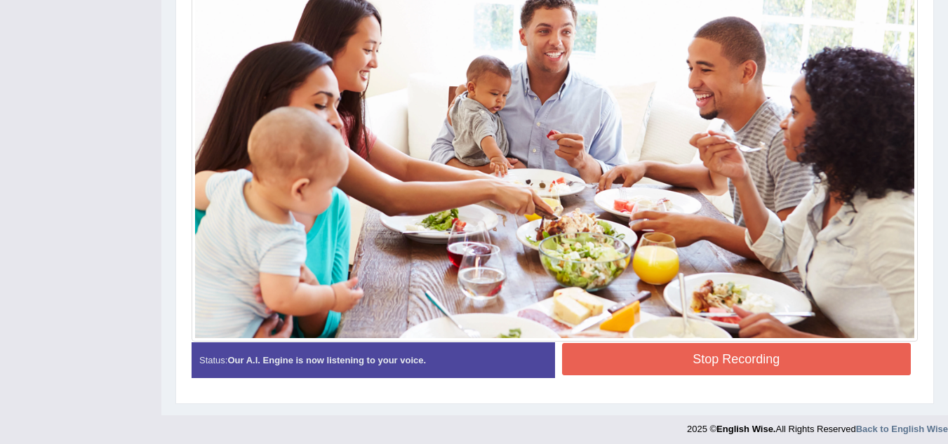
click at [740, 363] on button "Stop Recording" at bounding box center [736, 359] width 349 height 32
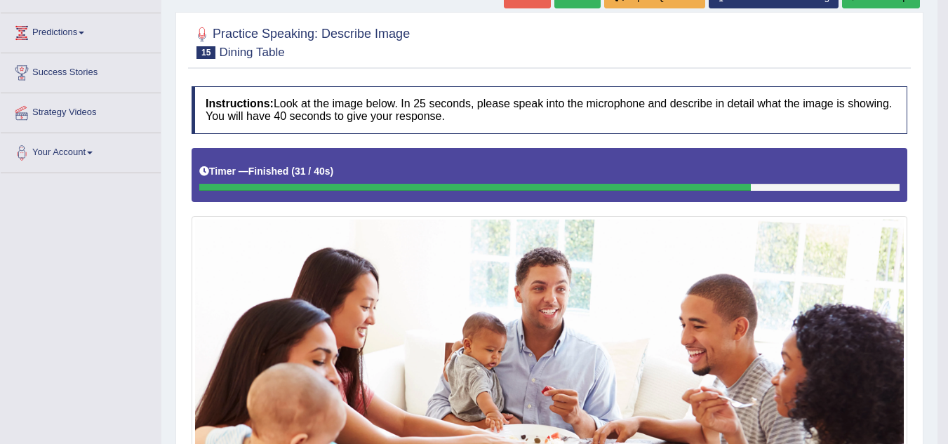
scroll to position [0, 0]
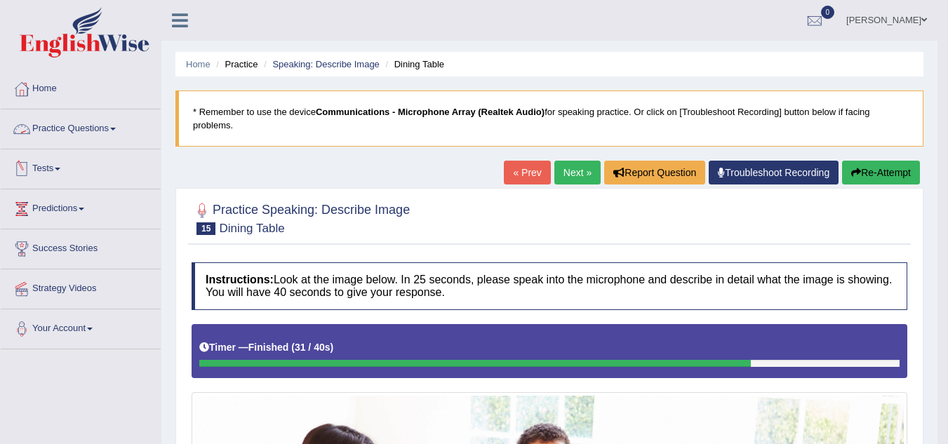
click at [119, 133] on link "Practice Questions" at bounding box center [81, 126] width 160 height 35
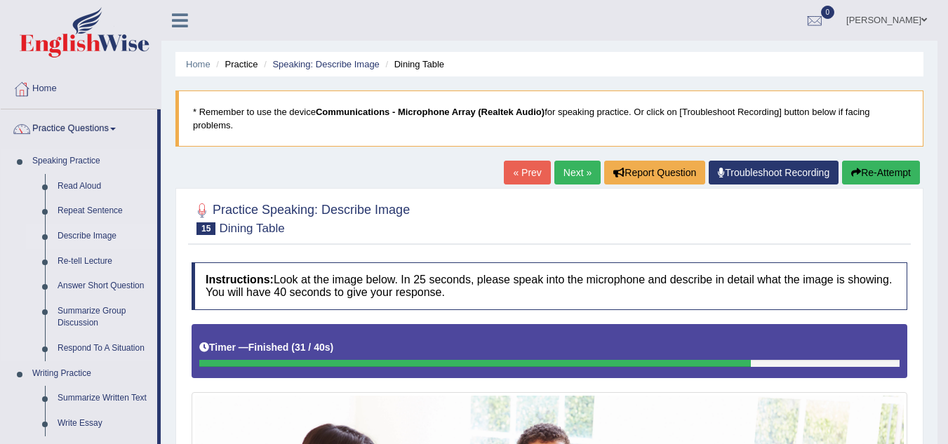
click at [86, 236] on link "Describe Image" at bounding box center [104, 236] width 106 height 25
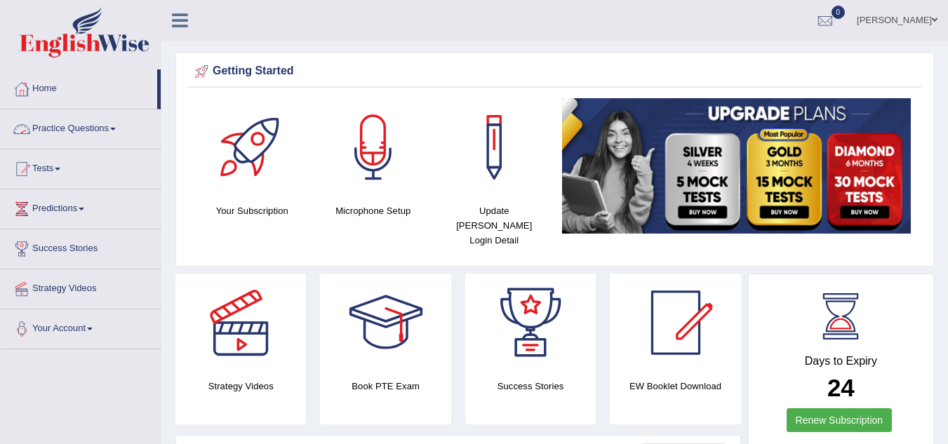
click at [116, 126] on link "Practice Questions" at bounding box center [81, 126] width 160 height 35
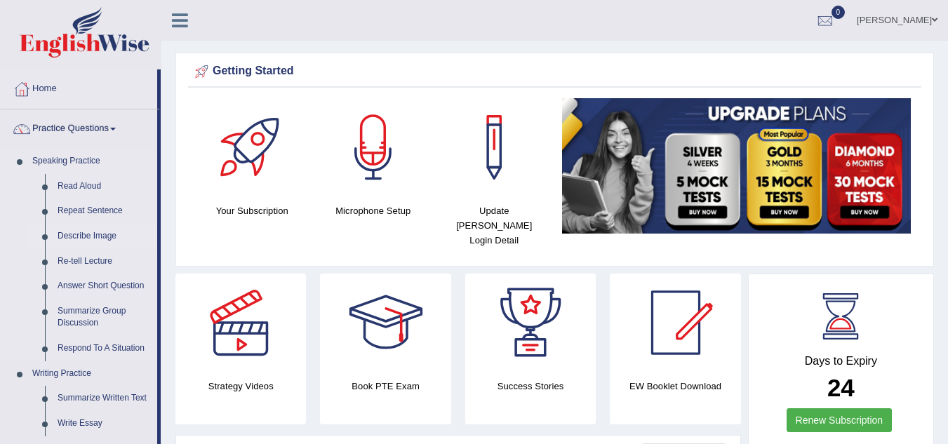
click at [79, 238] on link "Describe Image" at bounding box center [104, 236] width 106 height 25
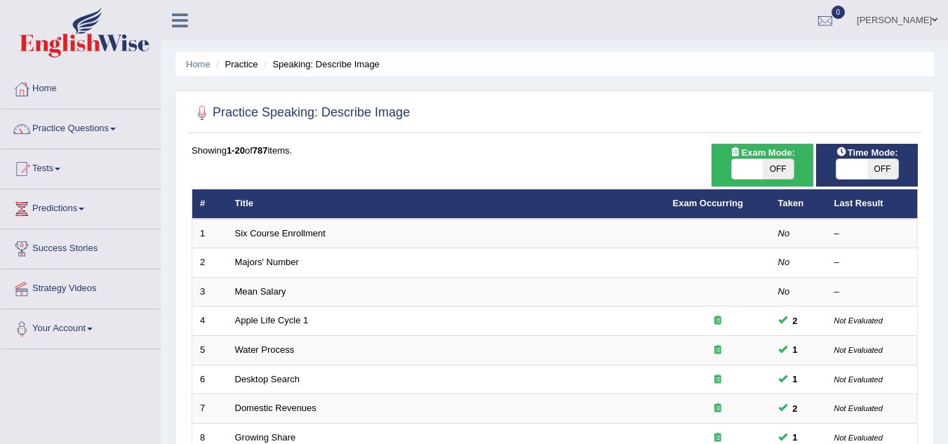
click at [881, 172] on span "OFF" at bounding box center [882, 169] width 31 height 20
checkbox input "true"
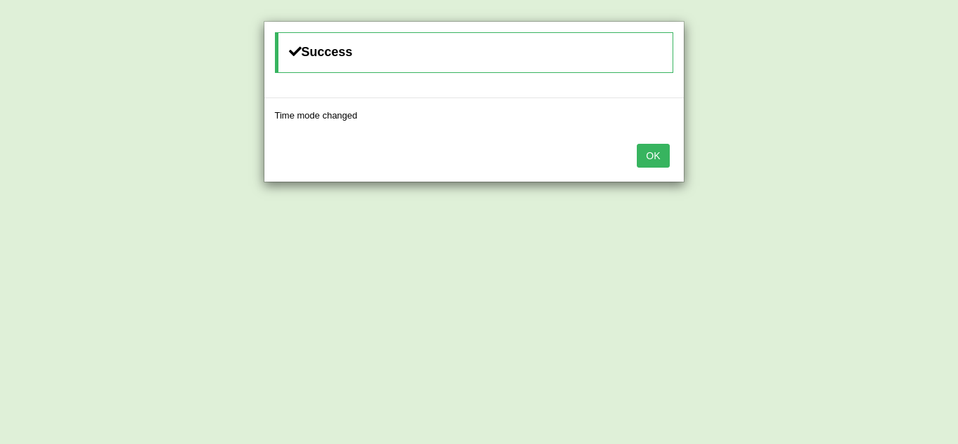
click at [657, 161] on button "OK" at bounding box center [653, 156] width 32 height 24
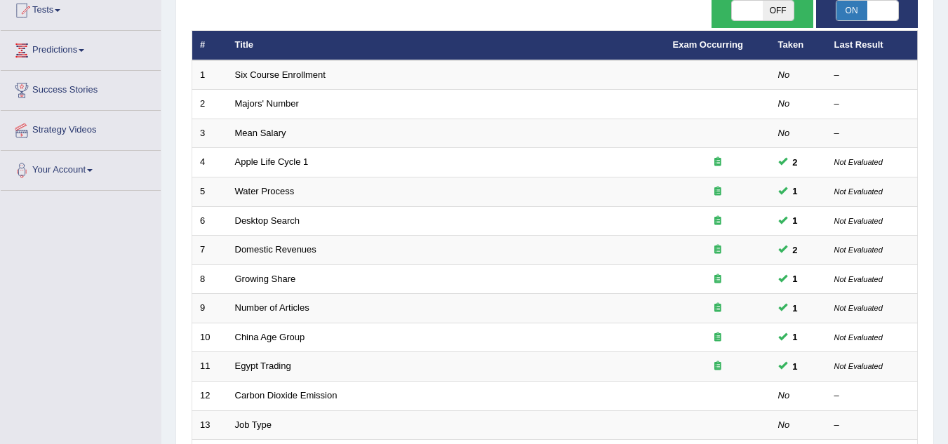
scroll to position [140, 0]
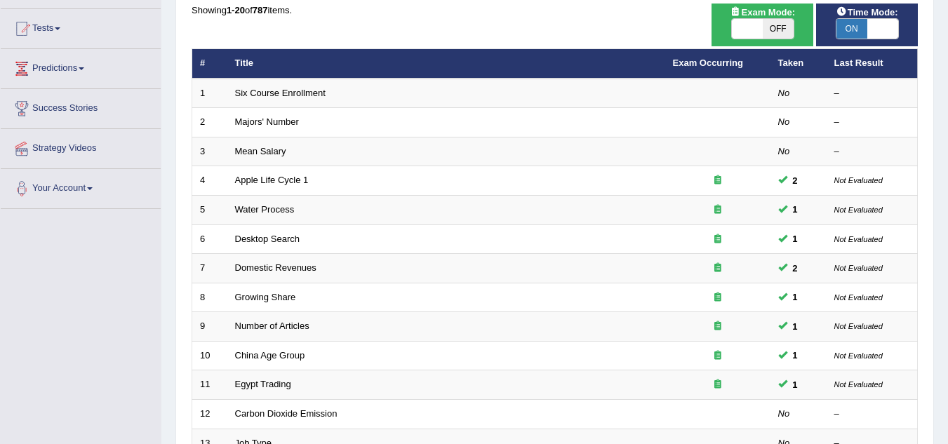
click at [777, 29] on span "OFF" at bounding box center [777, 29] width 31 height 20
checkbox input "true"
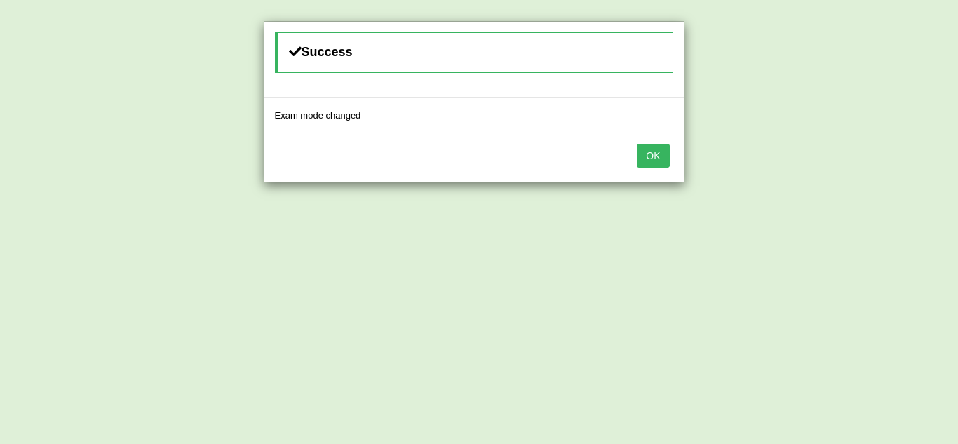
click at [660, 163] on button "OK" at bounding box center [653, 156] width 32 height 24
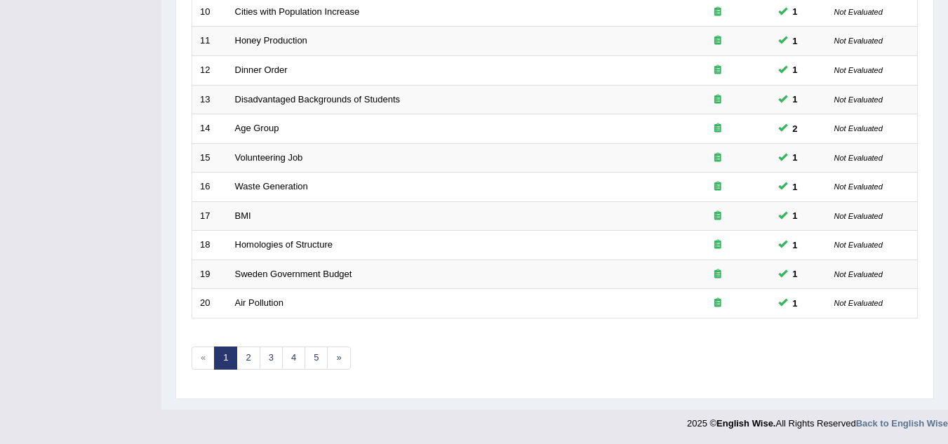
scroll to position [485, 0]
click at [246, 356] on link "2" at bounding box center [247, 357] width 23 height 23
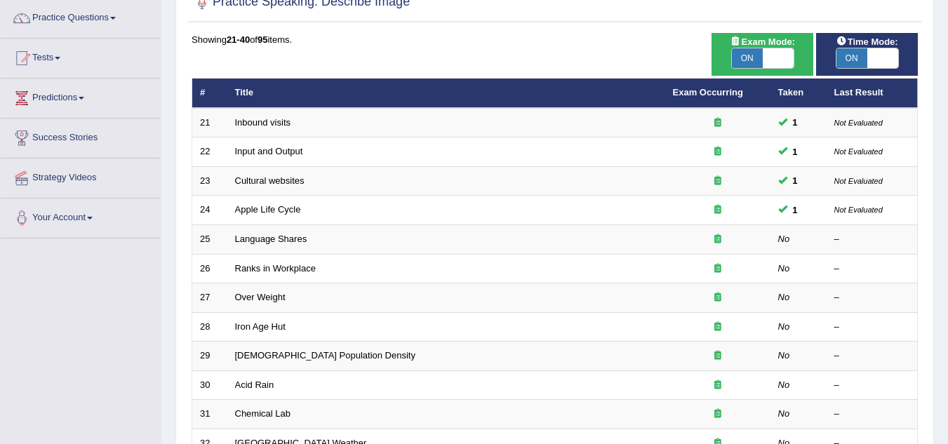
scroll to position [112, 0]
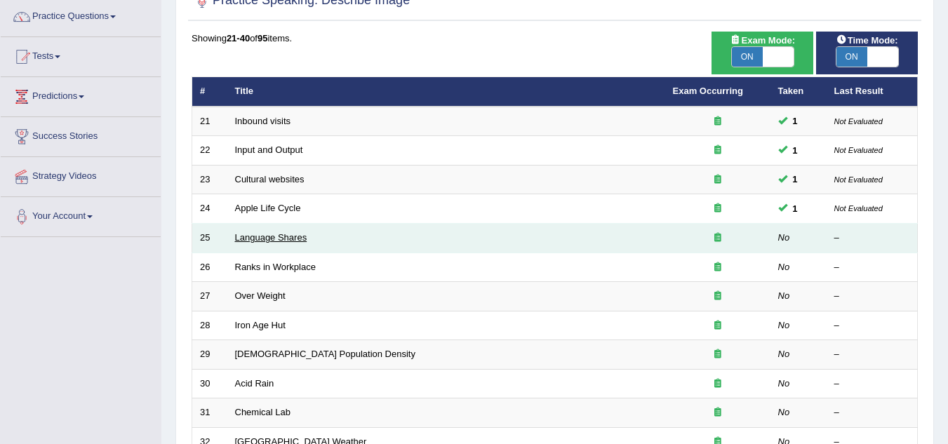
click at [259, 238] on link "Language Shares" at bounding box center [271, 237] width 72 height 11
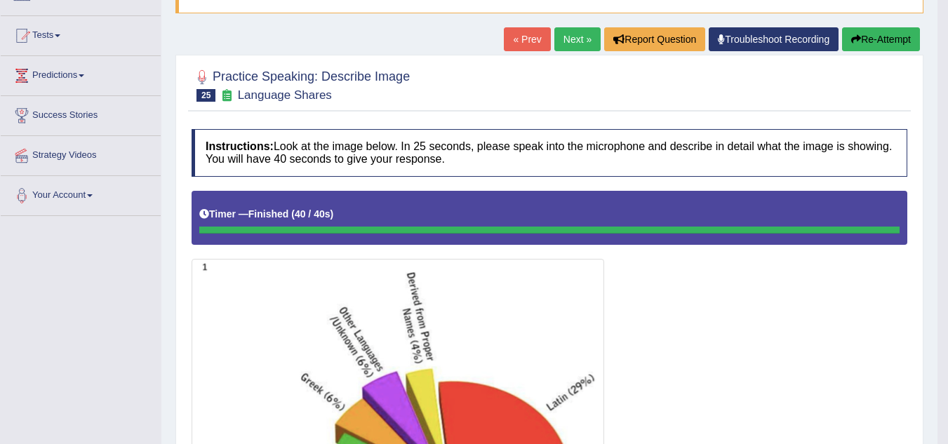
scroll to position [130, 0]
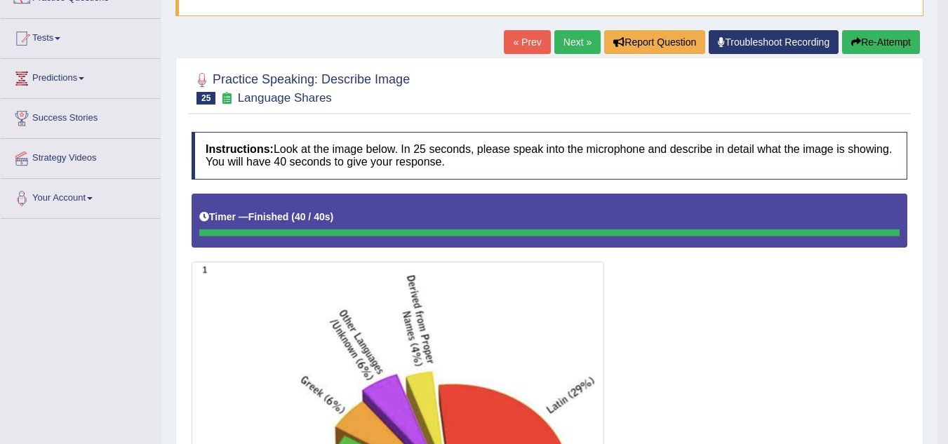
click at [564, 48] on link "Next »" at bounding box center [577, 42] width 46 height 24
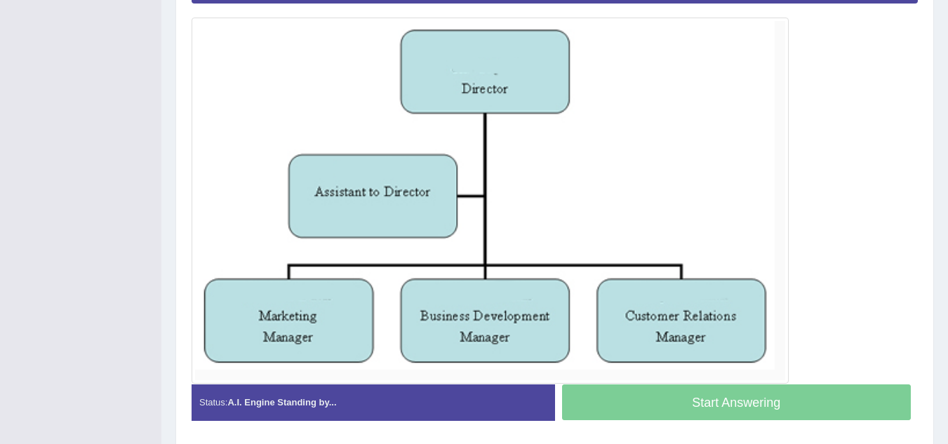
scroll to position [365, 0]
